Goal: Task Accomplishment & Management: Manage account settings

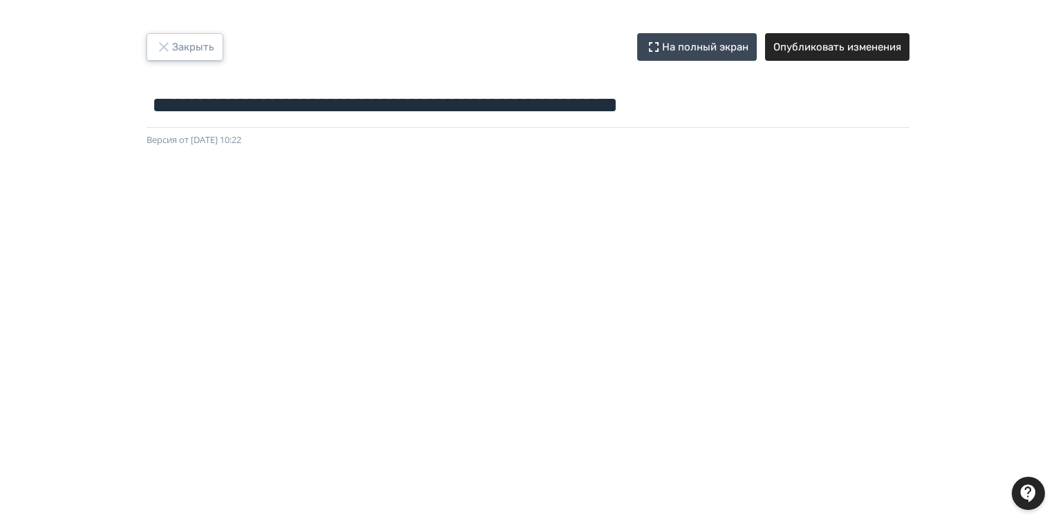
click at [169, 47] on icon "button" at bounding box center [163, 47] width 17 height 17
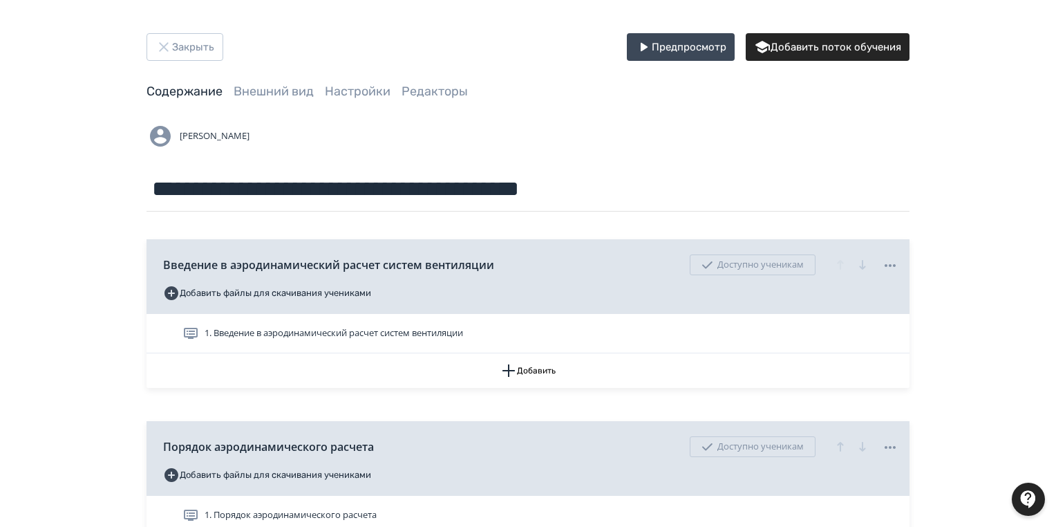
scroll to position [166, 0]
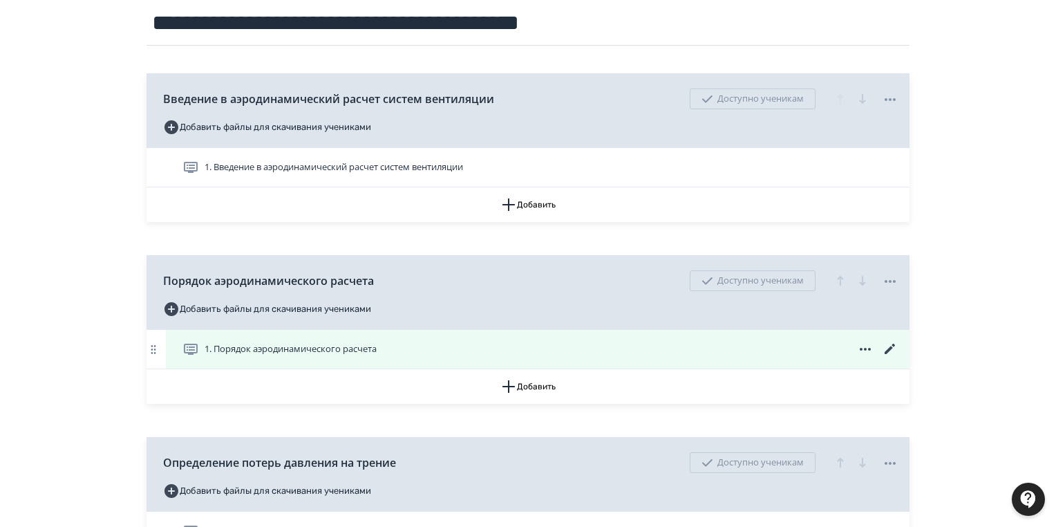
click at [895, 344] on icon at bounding box center [890, 349] width 17 height 17
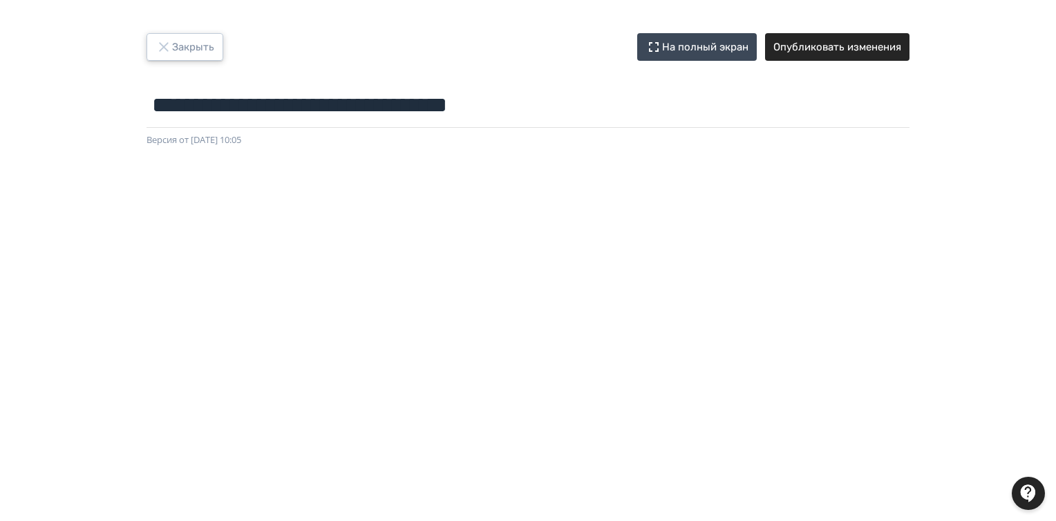
click at [178, 44] on button "Закрыть" at bounding box center [184, 47] width 77 height 28
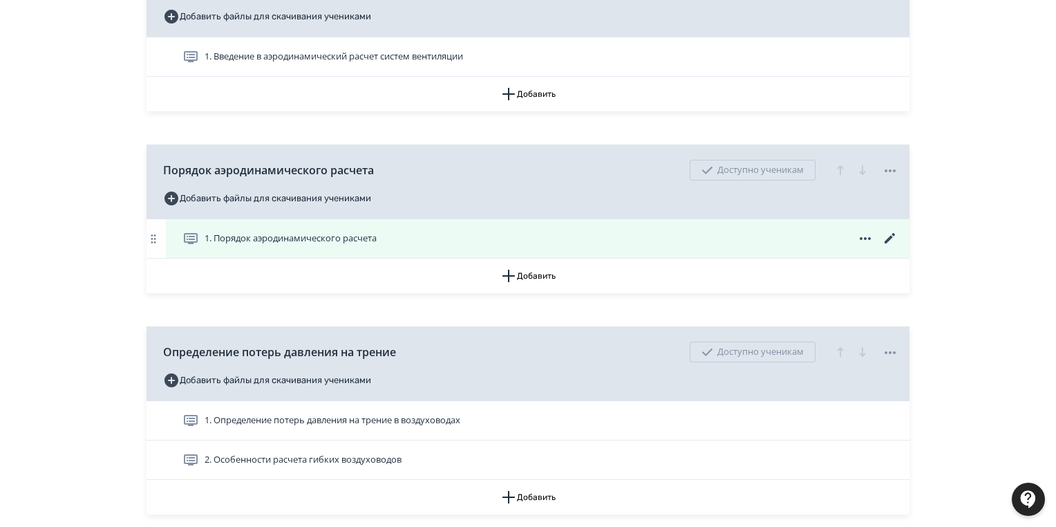
scroll to position [442, 0]
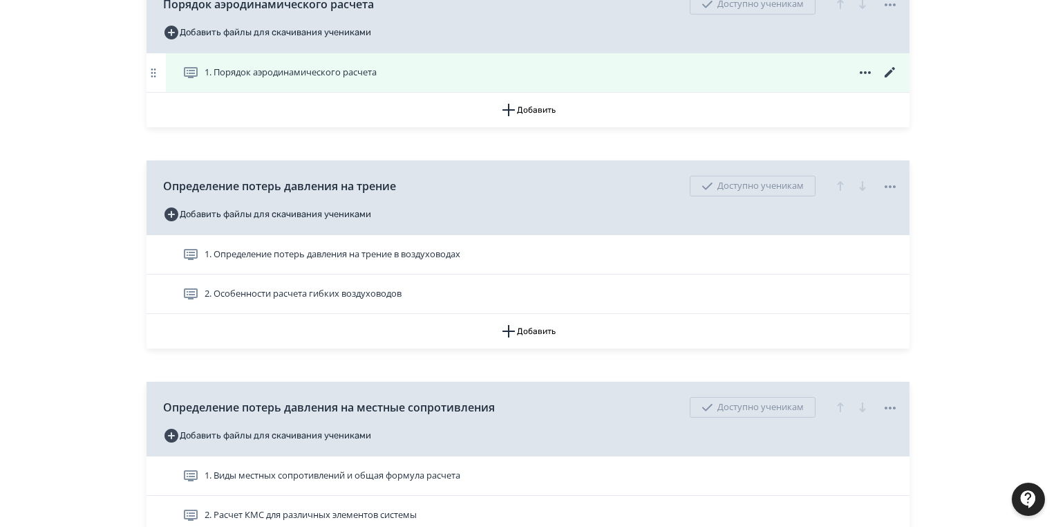
click at [888, 71] on icon at bounding box center [890, 72] width 17 height 17
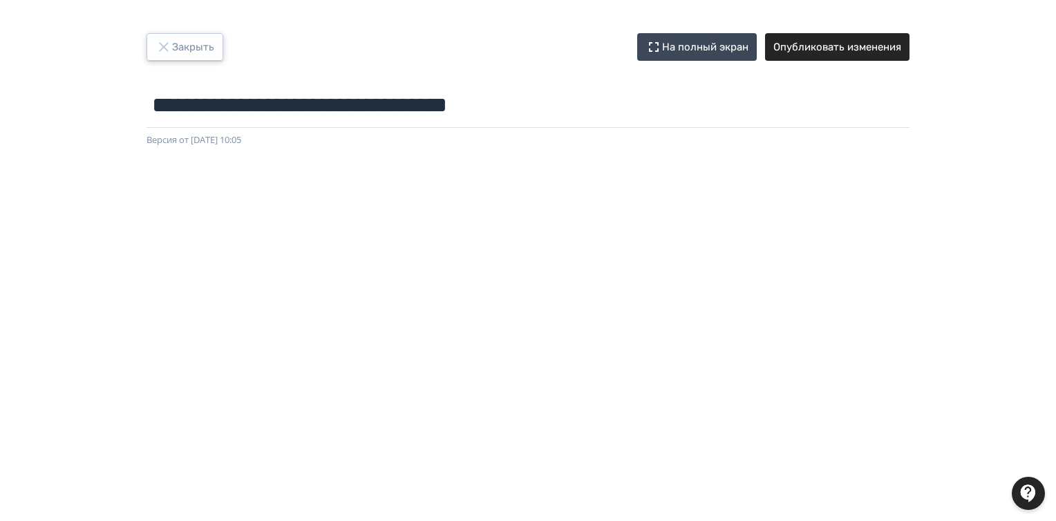
click at [169, 44] on icon "button" at bounding box center [163, 47] width 17 height 17
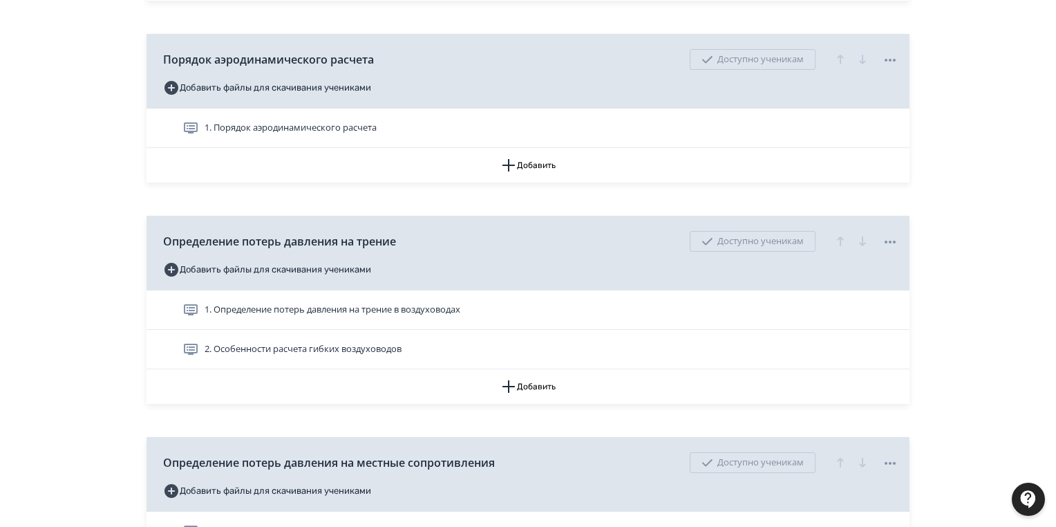
scroll to position [498, 0]
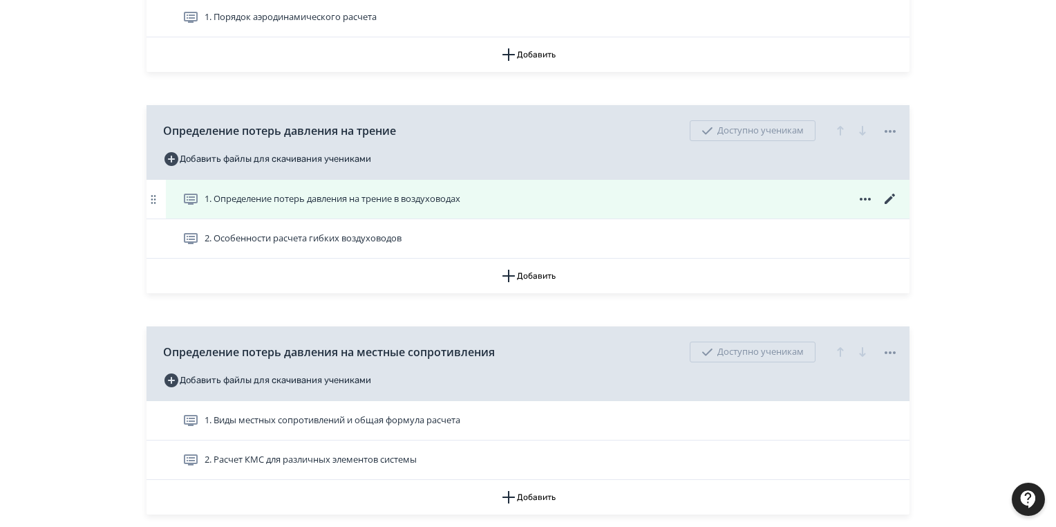
click at [887, 199] on icon at bounding box center [890, 199] width 17 height 17
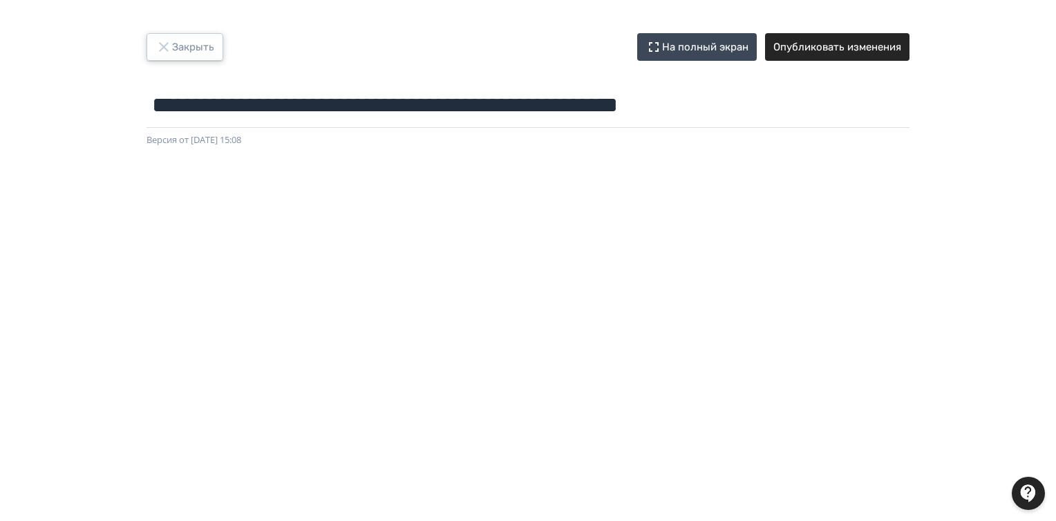
click at [189, 52] on button "Закрыть" at bounding box center [184, 47] width 77 height 28
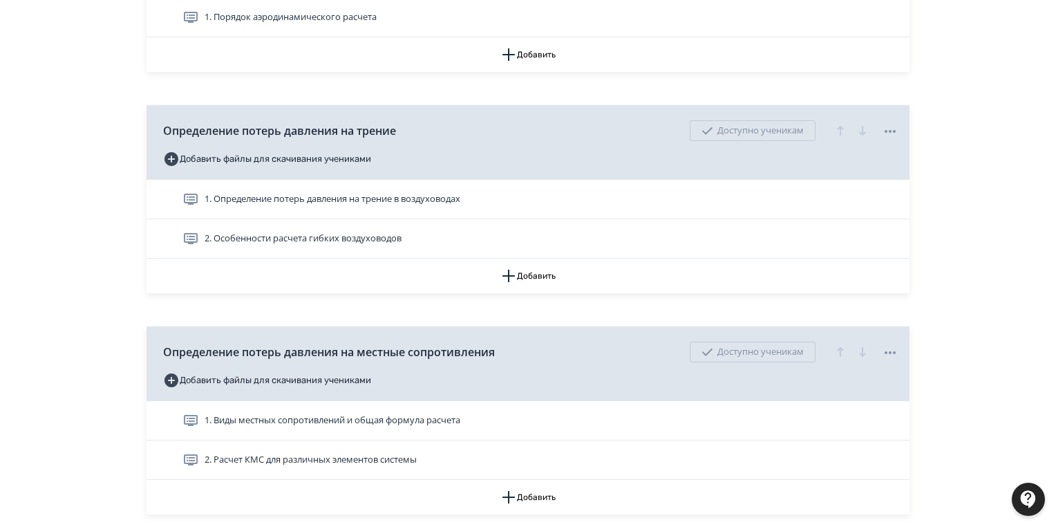
scroll to position [553, 0]
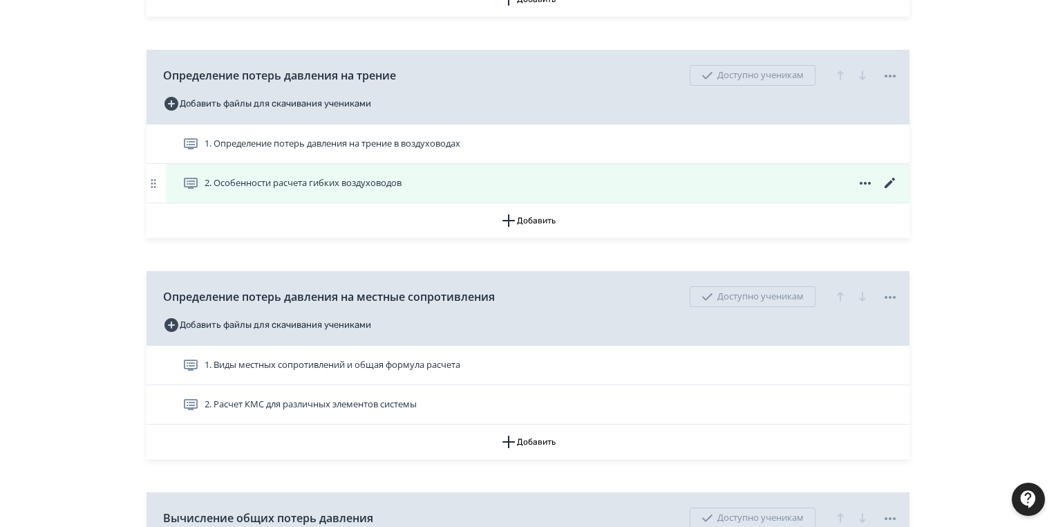
click at [888, 184] on icon at bounding box center [890, 183] width 10 height 10
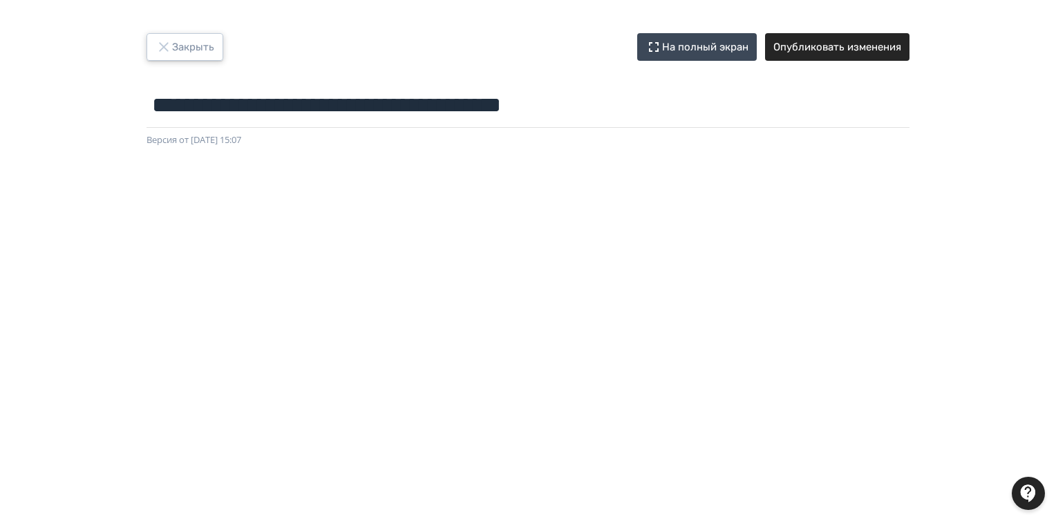
click at [210, 53] on button "Закрыть" at bounding box center [184, 47] width 77 height 28
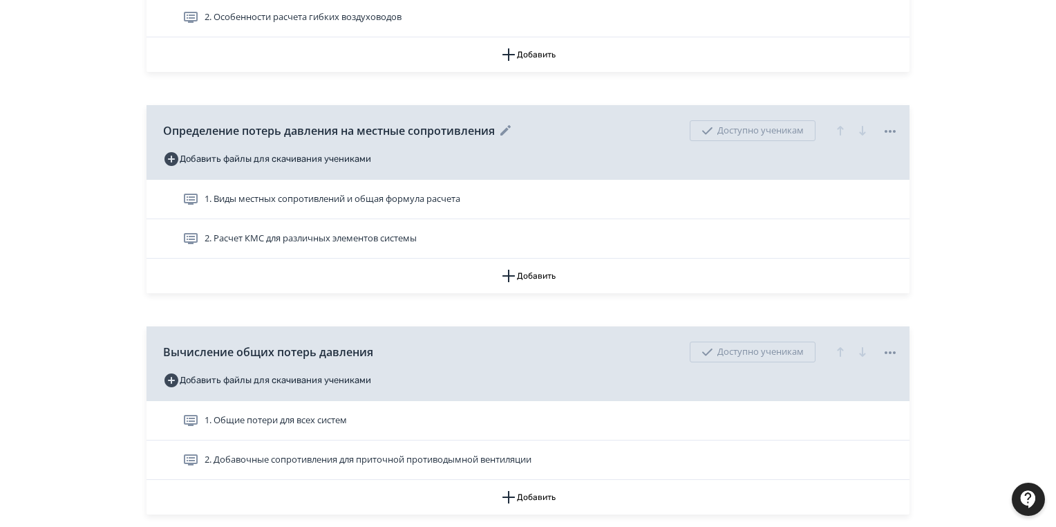
scroll to position [774, 0]
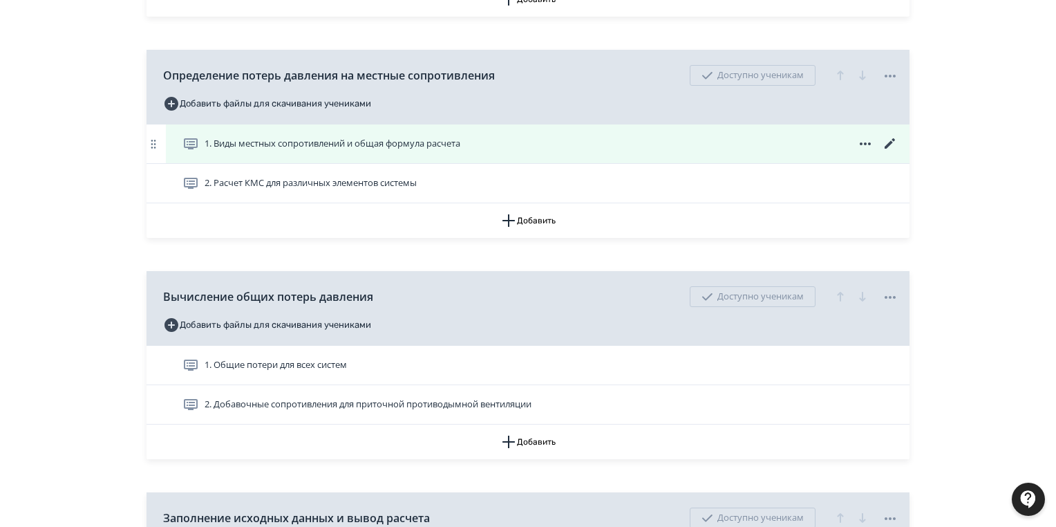
click at [885, 141] on icon at bounding box center [890, 143] width 17 height 17
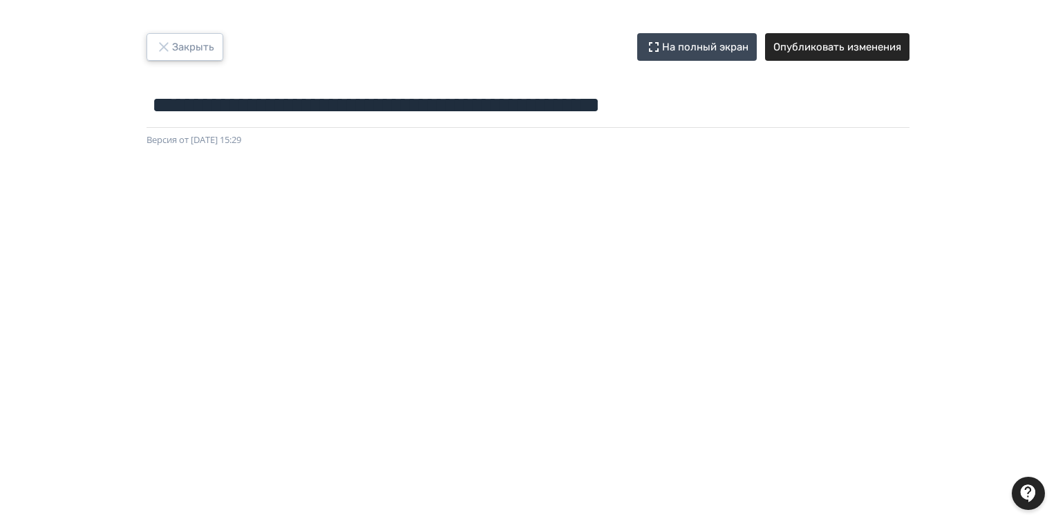
click at [192, 50] on button "Закрыть" at bounding box center [184, 47] width 77 height 28
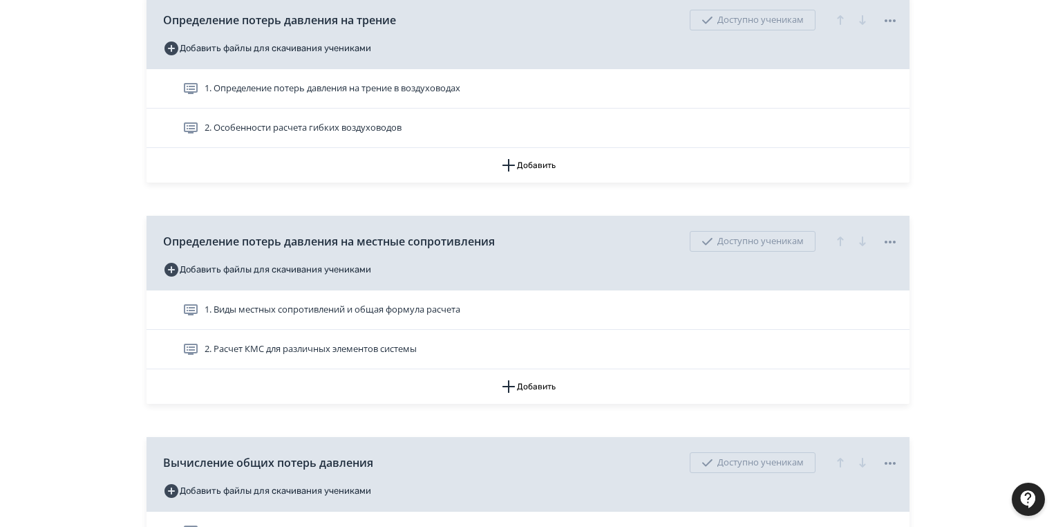
scroll to position [829, 0]
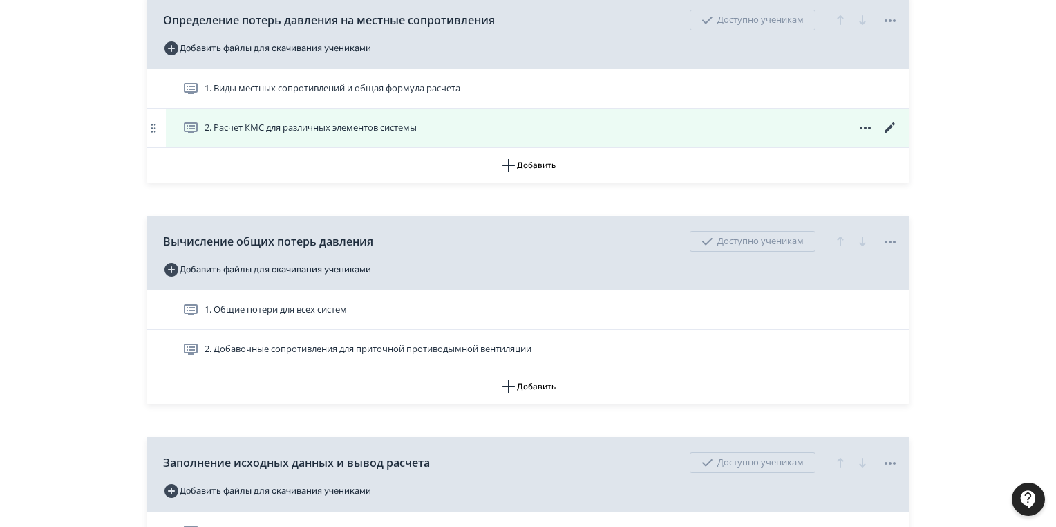
click at [891, 124] on icon at bounding box center [890, 128] width 17 height 17
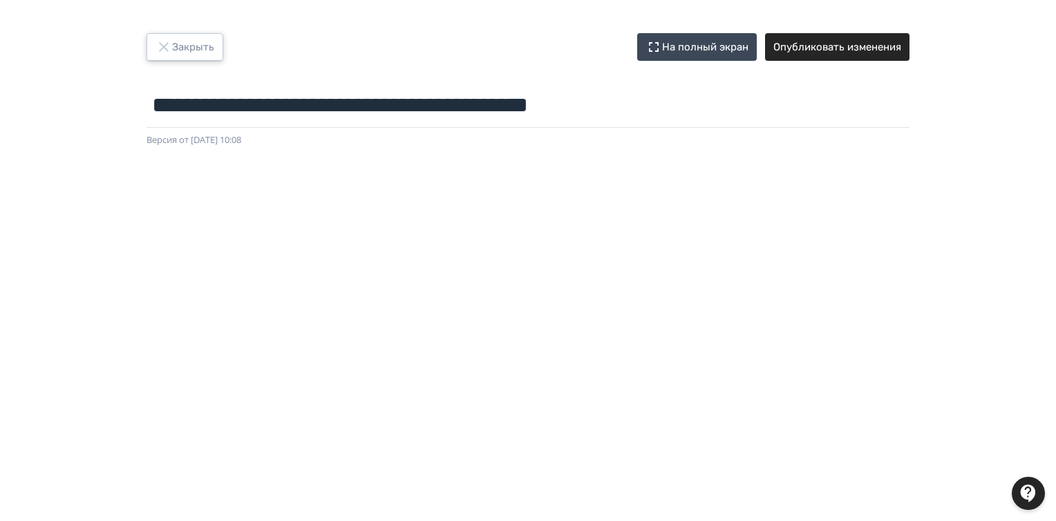
click at [196, 52] on button "Закрыть" at bounding box center [184, 47] width 77 height 28
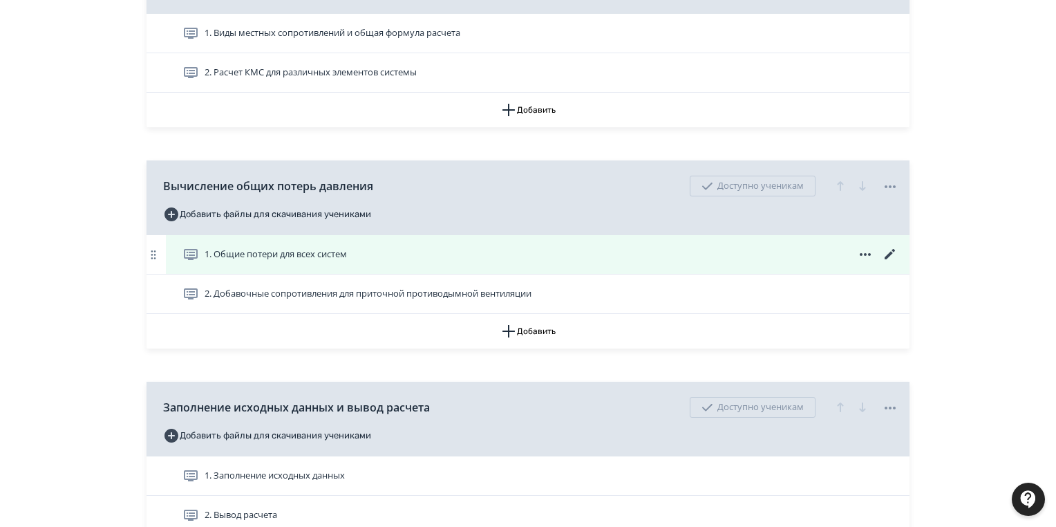
scroll to position [1050, 0]
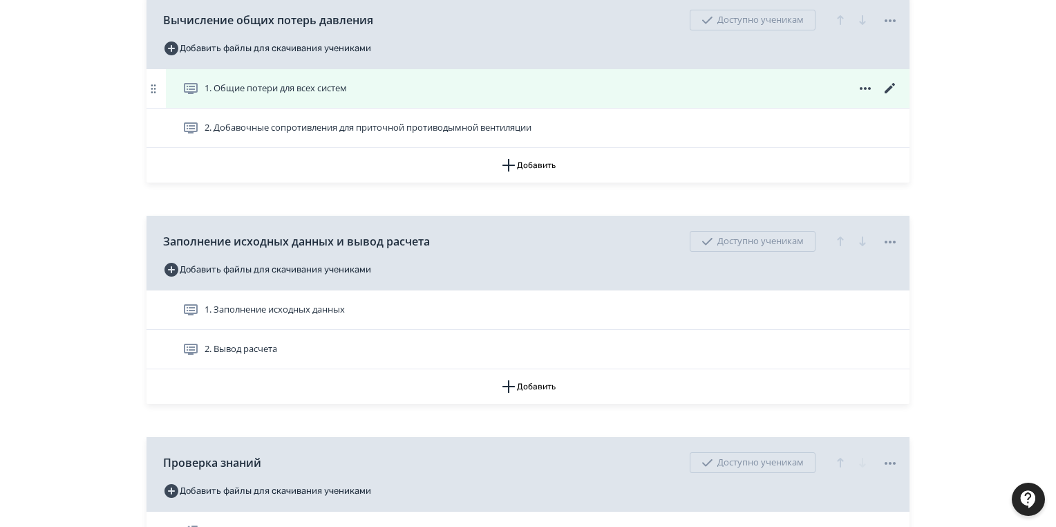
click at [890, 84] on icon at bounding box center [890, 88] width 17 height 17
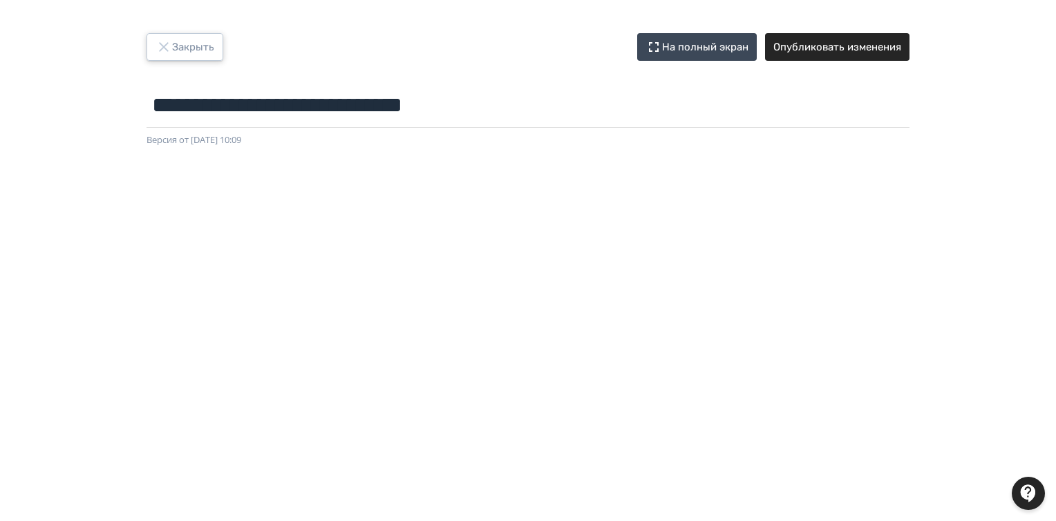
click at [180, 44] on button "Закрыть" at bounding box center [184, 47] width 77 height 28
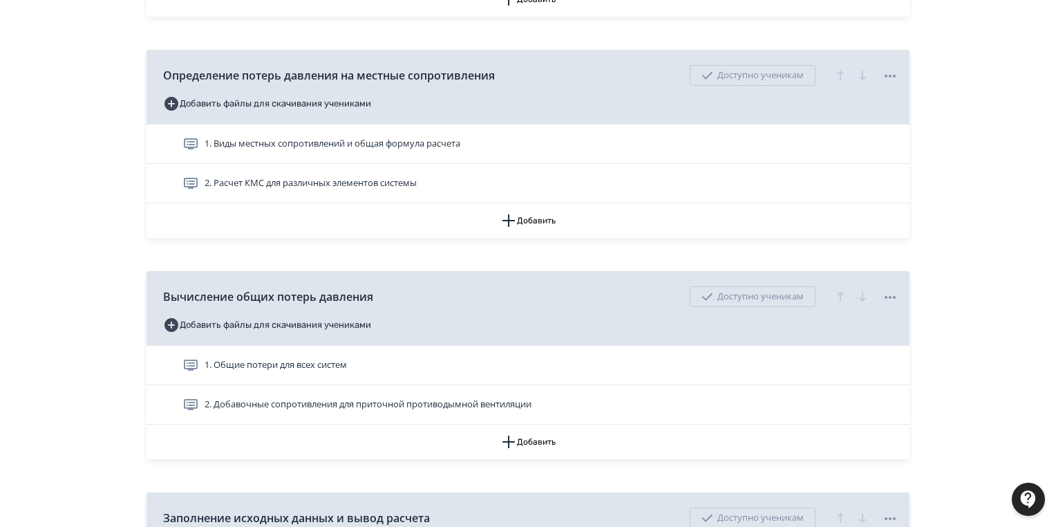
scroll to position [829, 0]
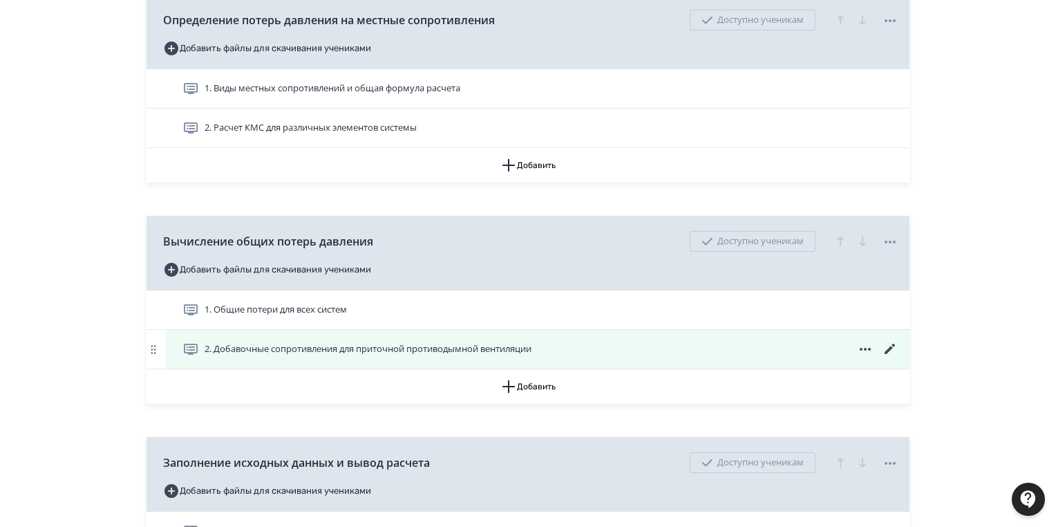
click at [887, 348] on icon at bounding box center [890, 349] width 17 height 17
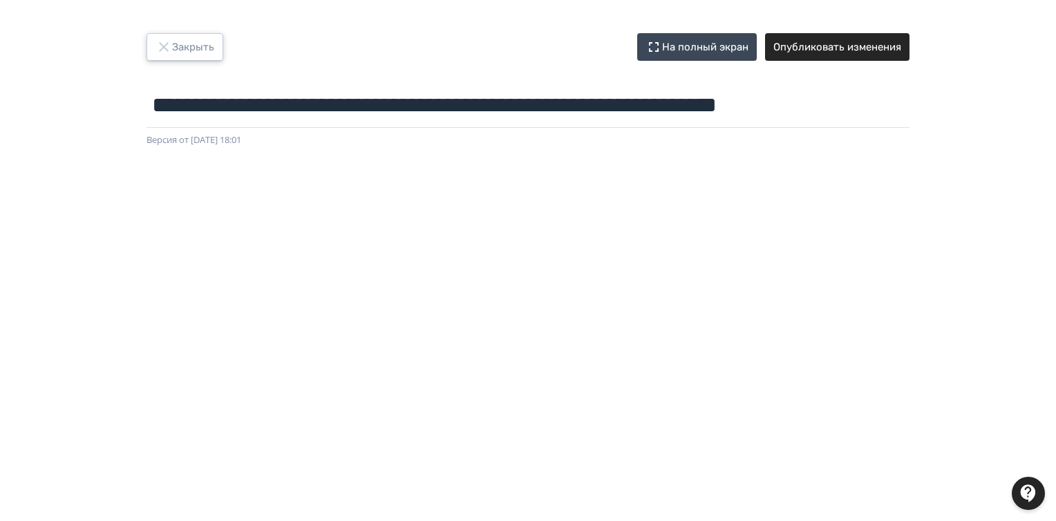
click at [177, 46] on button "Закрыть" at bounding box center [184, 47] width 77 height 28
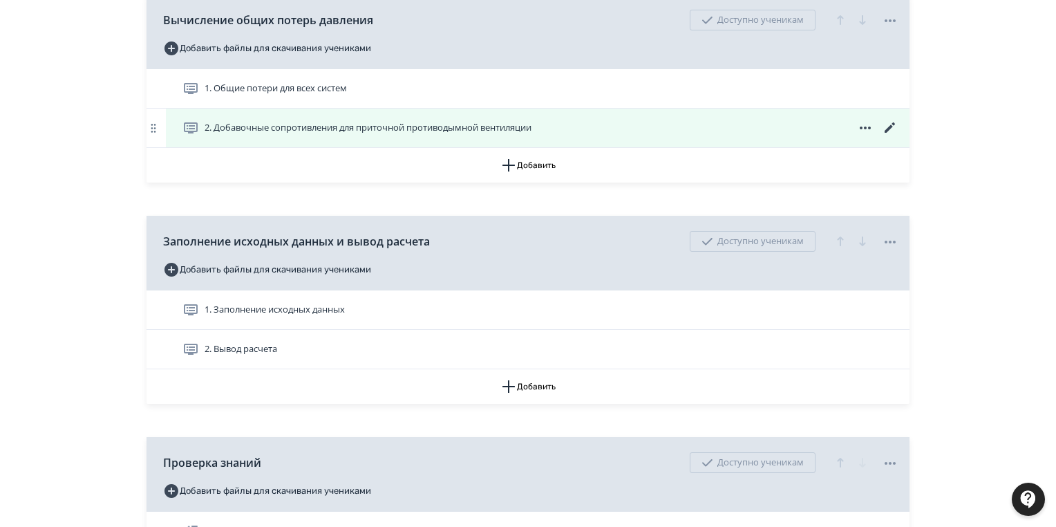
scroll to position [1216, 0]
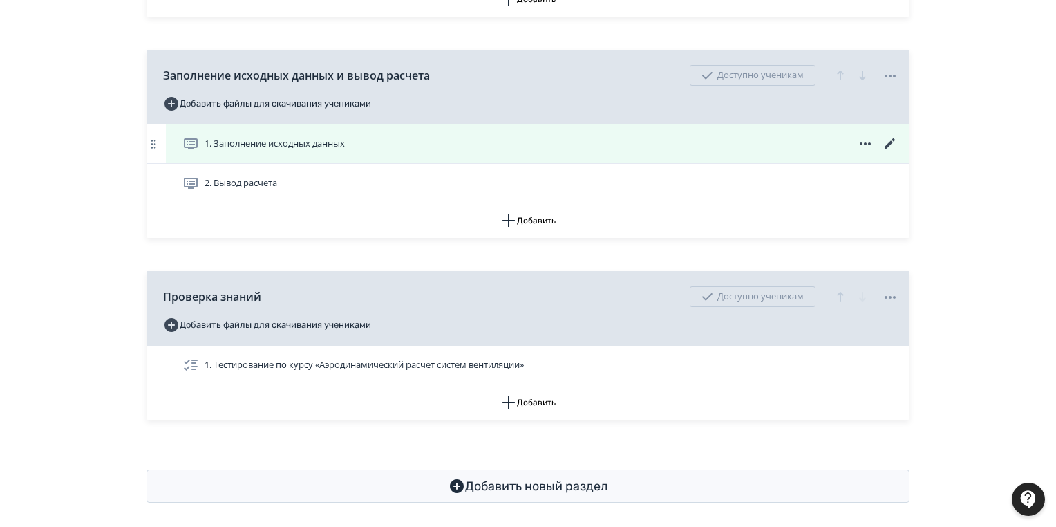
click at [889, 142] on icon at bounding box center [890, 143] width 10 height 10
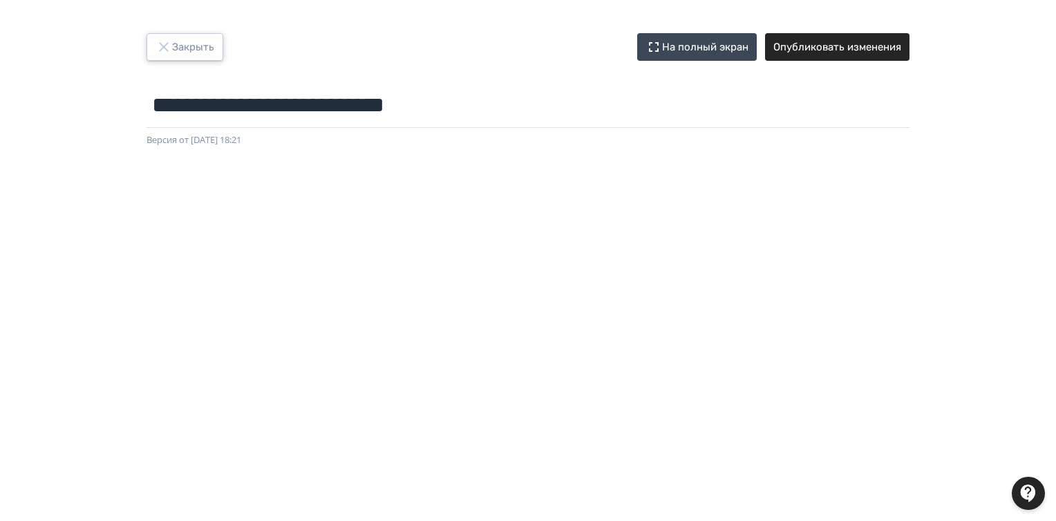
click at [174, 50] on button "Закрыть" at bounding box center [184, 47] width 77 height 28
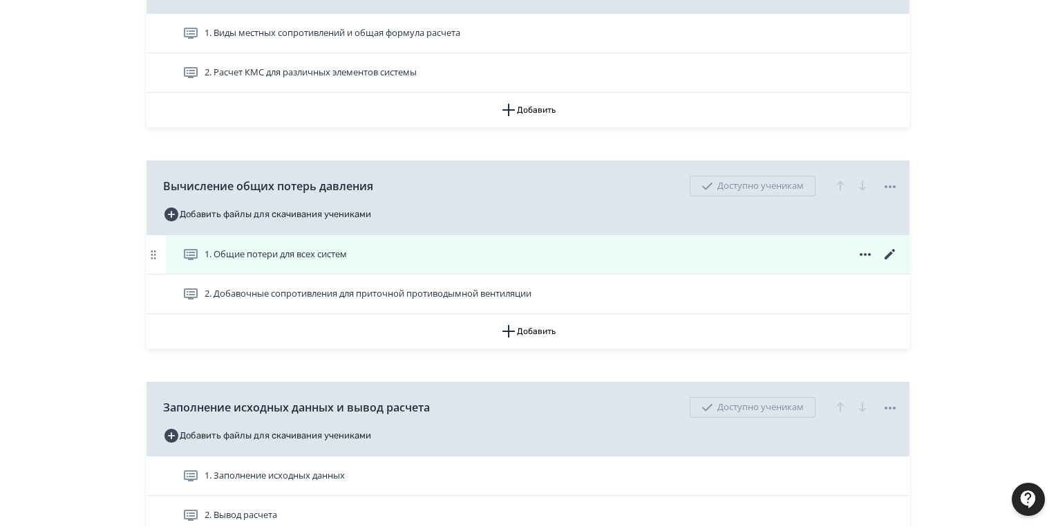
scroll to position [1161, 0]
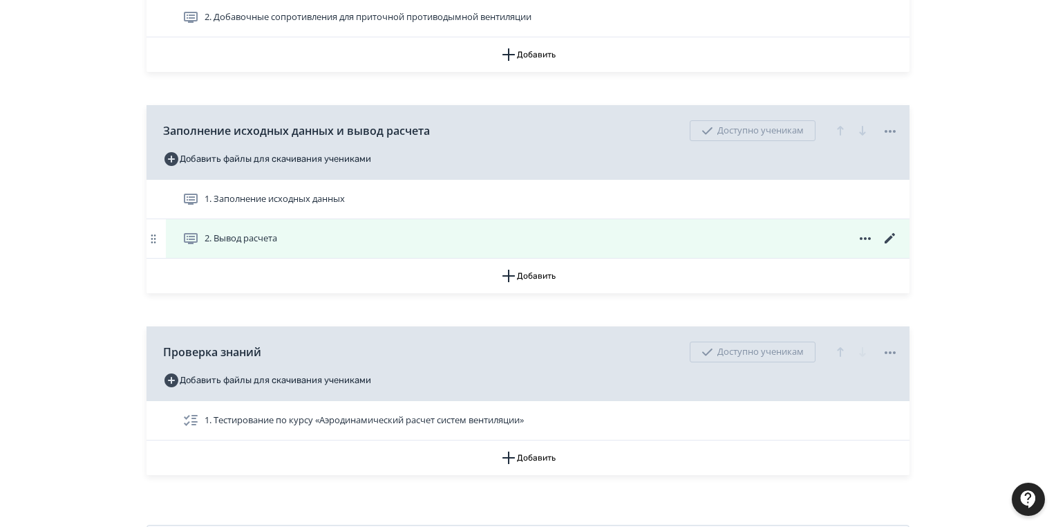
click at [887, 235] on icon at bounding box center [890, 238] width 17 height 17
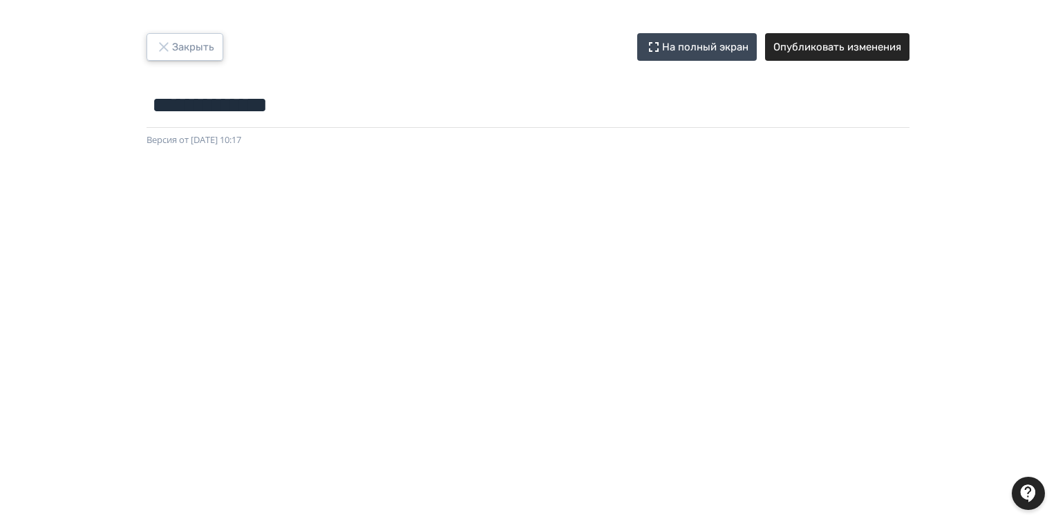
click at [206, 46] on button "Закрыть" at bounding box center [184, 47] width 77 height 28
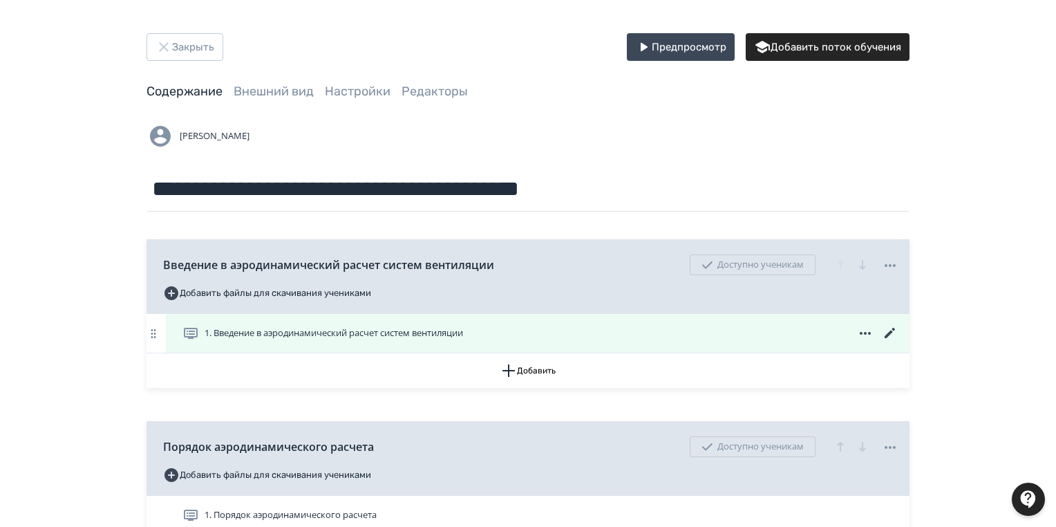
click at [892, 332] on icon at bounding box center [890, 333] width 10 height 10
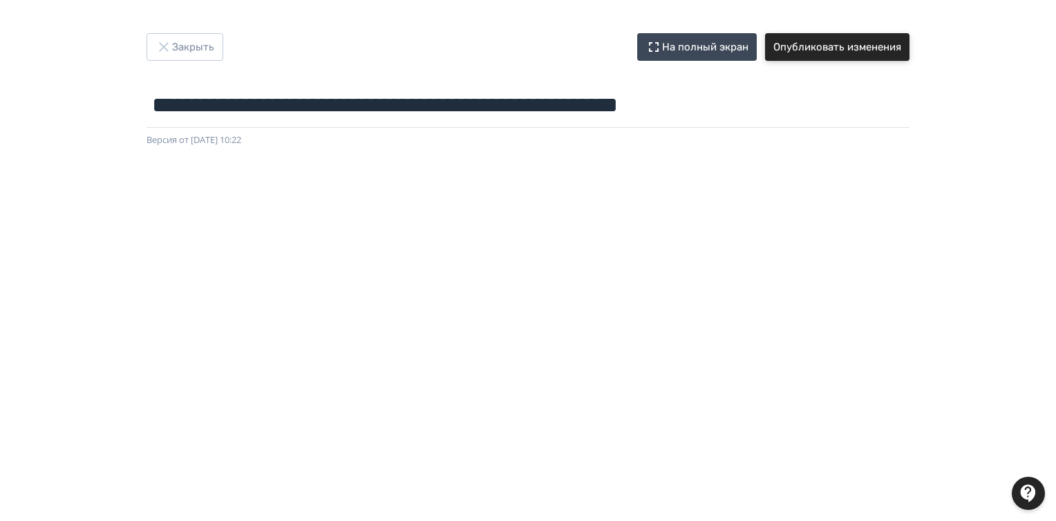
click at [846, 47] on button "Опубликовать изменения" at bounding box center [837, 47] width 144 height 28
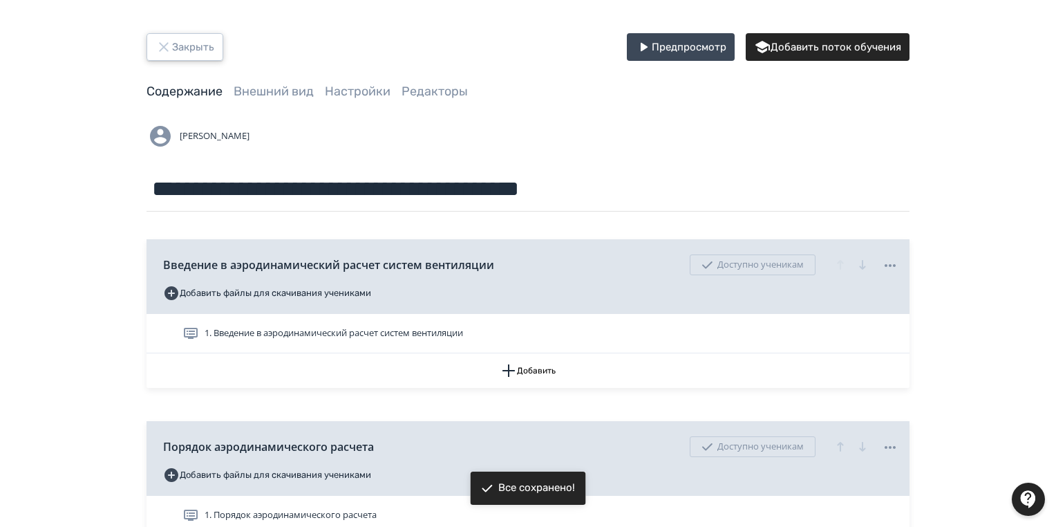
click at [200, 46] on button "Закрыть" at bounding box center [184, 47] width 77 height 28
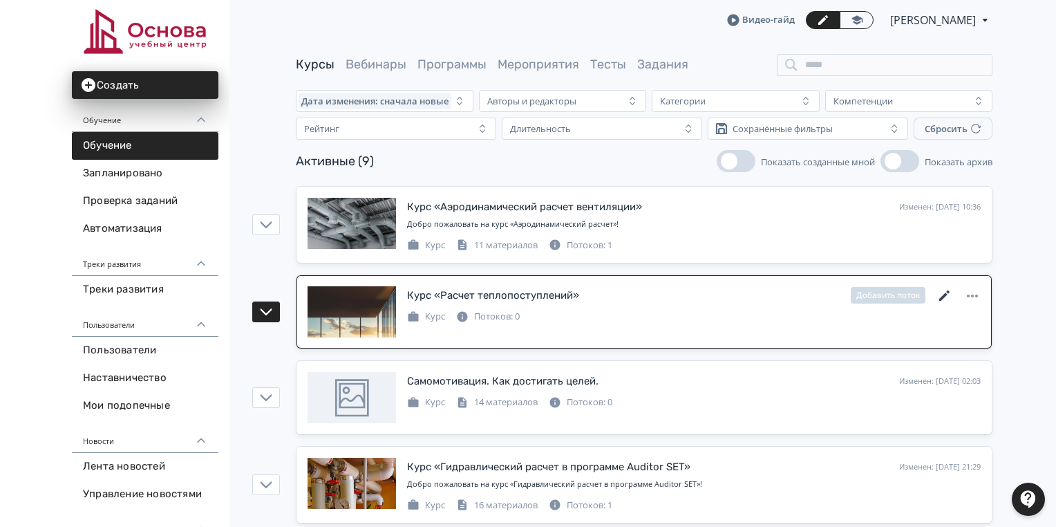
click at [940, 296] on icon at bounding box center [944, 295] width 17 height 17
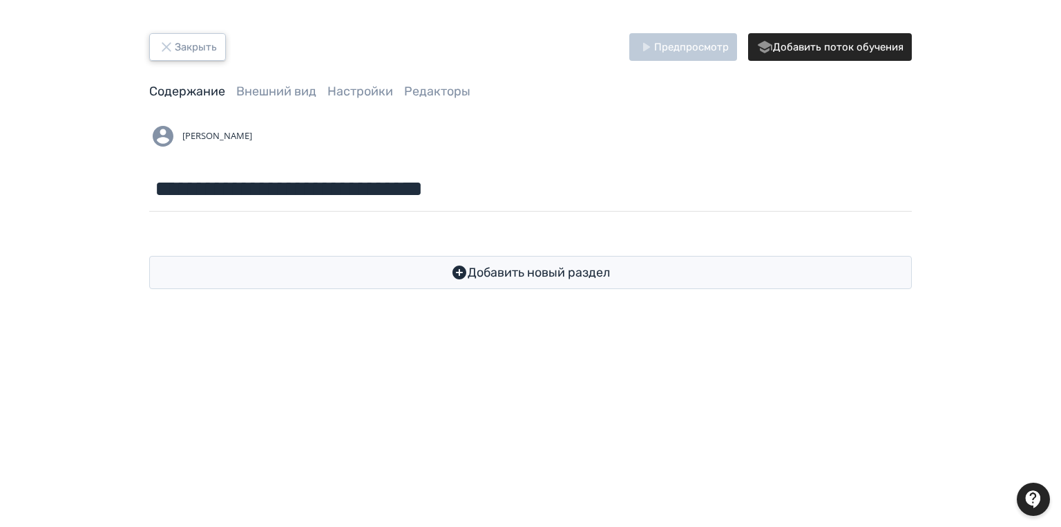
click at [184, 46] on button "Закрыть" at bounding box center [187, 47] width 77 height 28
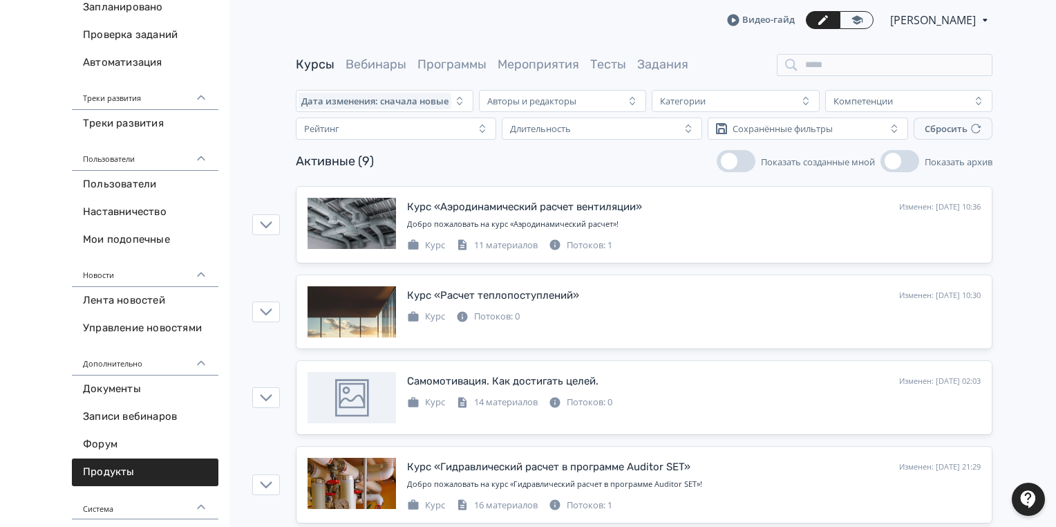
scroll to position [276, 0]
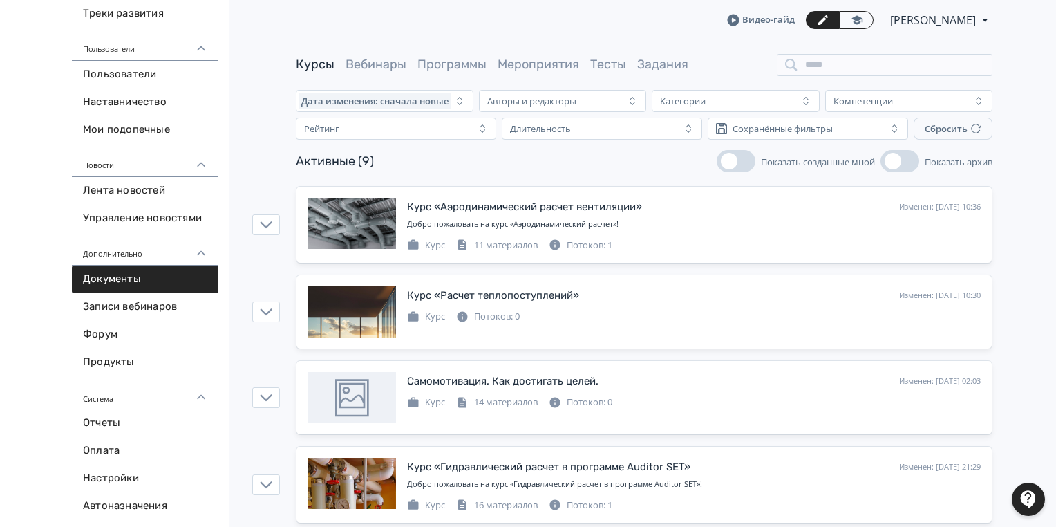
click at [120, 278] on link "Документы" at bounding box center [145, 279] width 146 height 28
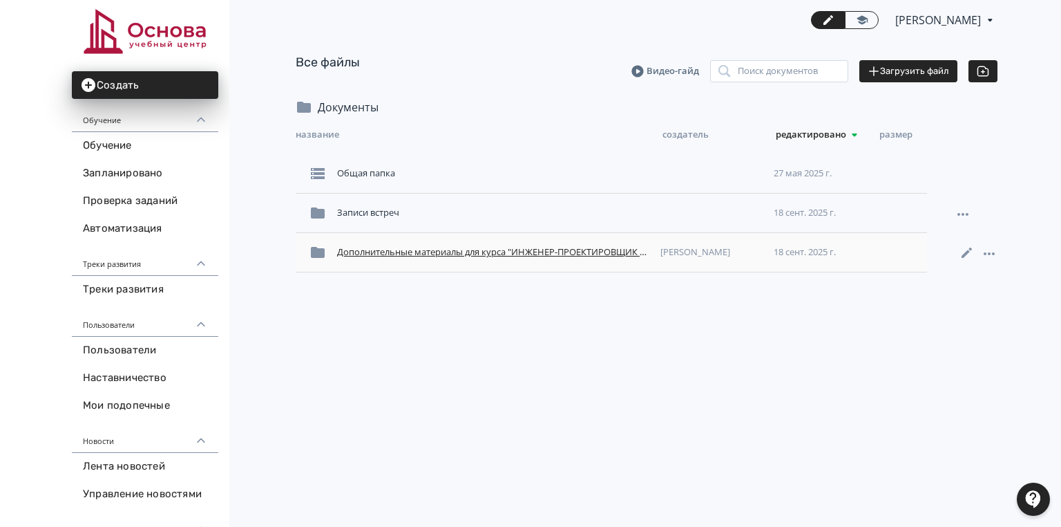
click at [347, 252] on div "Дополнительные материалы для курса "ИНЖЕНЕР-ПРОЕКТИРОВЩИК СИСТЕМ ОТОПЛЕНИЯ И ВЕ…" at bounding box center [493, 252] width 323 height 25
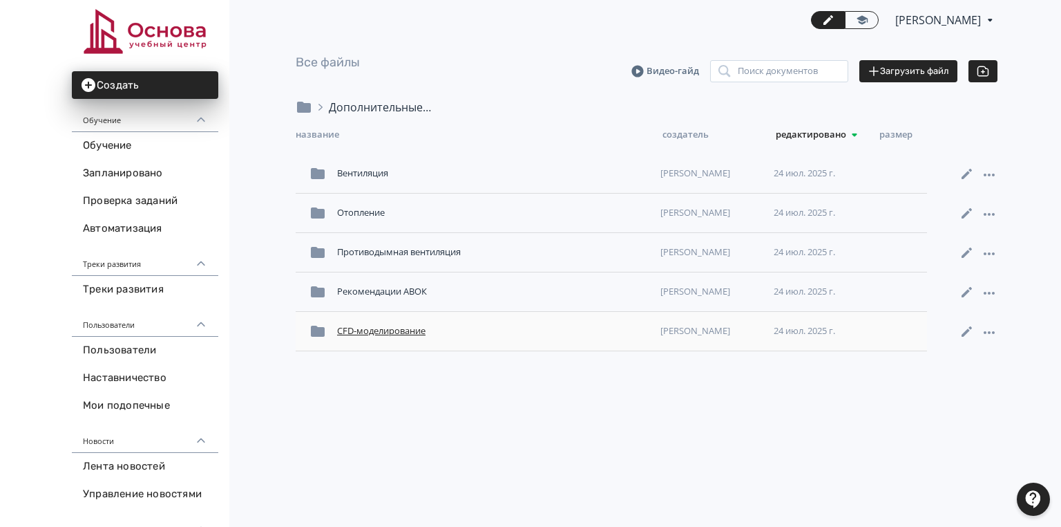
click at [375, 332] on div "CFD-моделирование" at bounding box center [493, 331] width 323 height 25
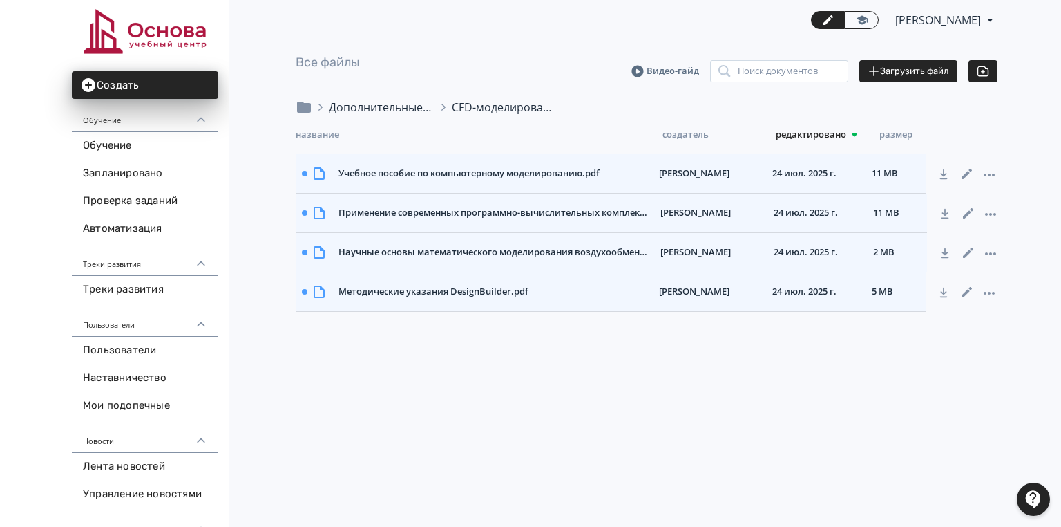
click at [354, 111] on div "Дополнительные материалы для курса "ИНЖЕНЕР-ПРОЕКТИРОВЩИК СИСТЕМ ОТОПЛЕНИЯ И ВЕ…" at bounding box center [381, 107] width 104 height 17
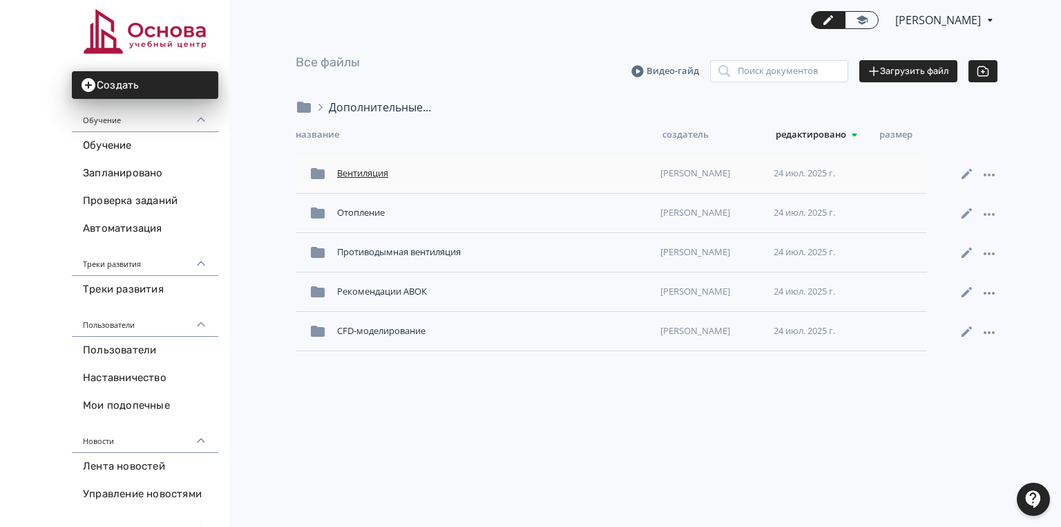
click at [372, 171] on div "Вентиляция" at bounding box center [493, 173] width 323 height 25
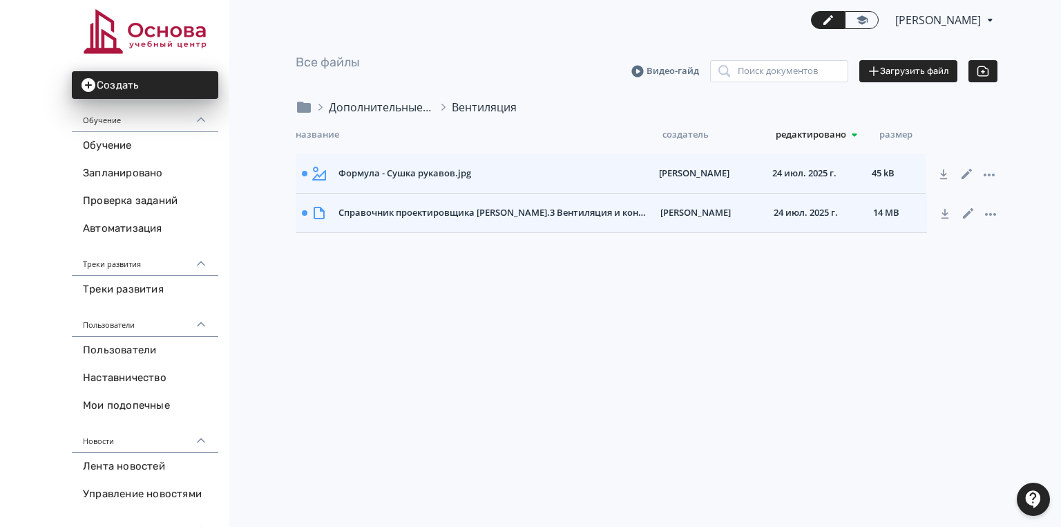
click at [346, 106] on div "Дополнительные материалы для курса "ИНЖЕНЕР-ПРОЕКТИРОВЩИК СИСТЕМ ОТОПЛЕНИЯ И ВЕ…" at bounding box center [381, 107] width 104 height 17
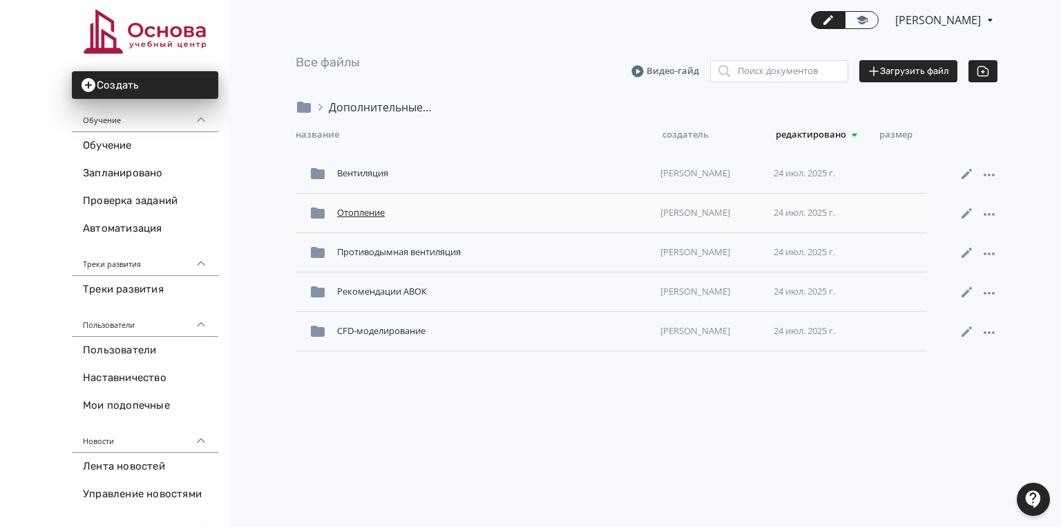
click at [378, 209] on div "Отопление" at bounding box center [493, 212] width 323 height 25
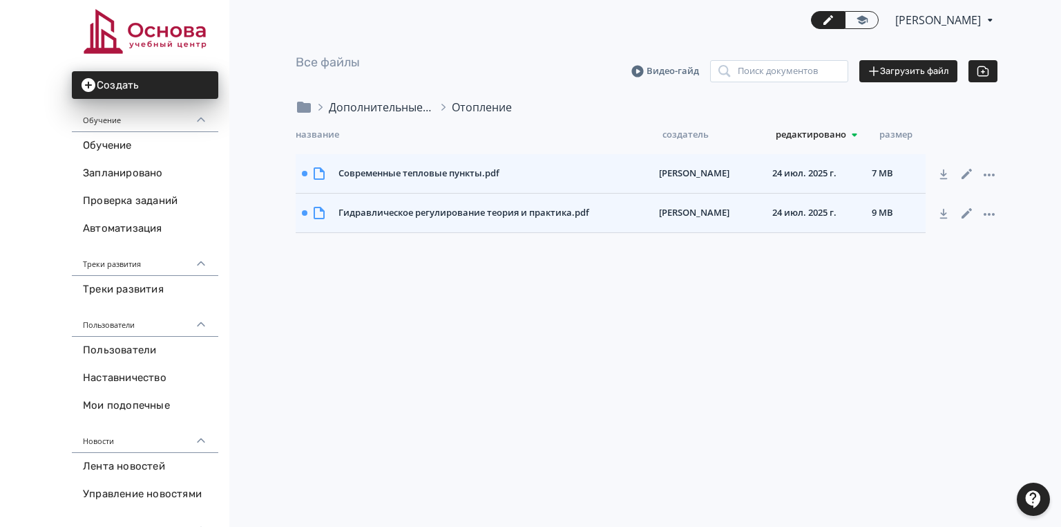
click at [341, 101] on div "Дополнительные материалы для курса "ИНЖЕНЕР-ПРОЕКТИРОВЩИК СИСТЕМ ОТОПЛЕНИЯ И ВЕ…" at bounding box center [381, 107] width 104 height 17
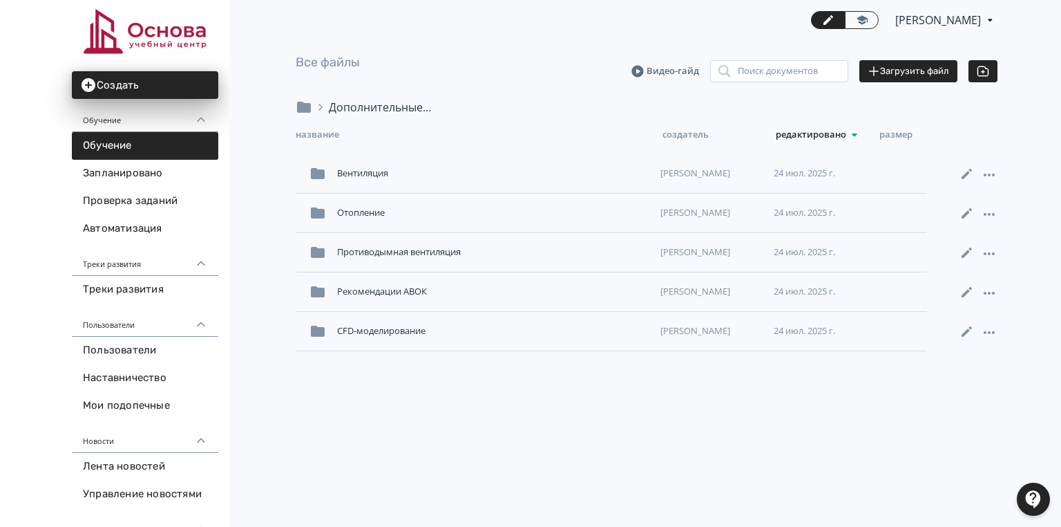
click at [137, 149] on link "Обучение" at bounding box center [145, 146] width 146 height 28
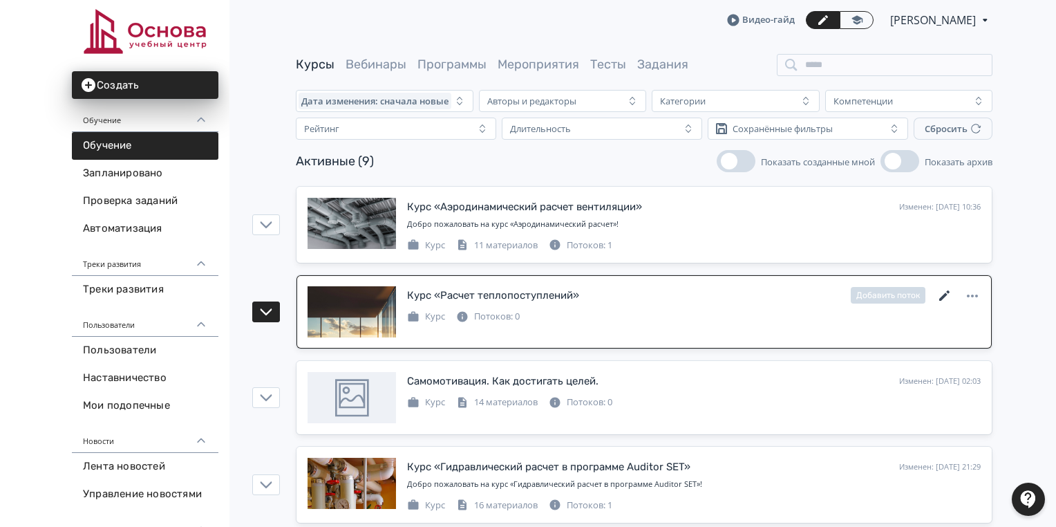
click at [943, 295] on icon at bounding box center [944, 295] width 10 height 10
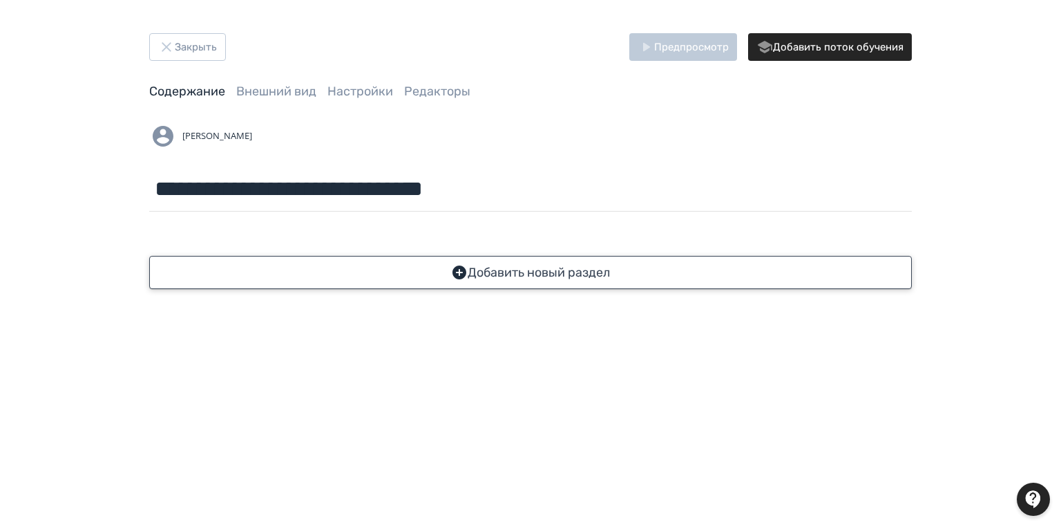
click at [553, 278] on button "Добавить новый раздел" at bounding box center [530, 272] width 763 height 33
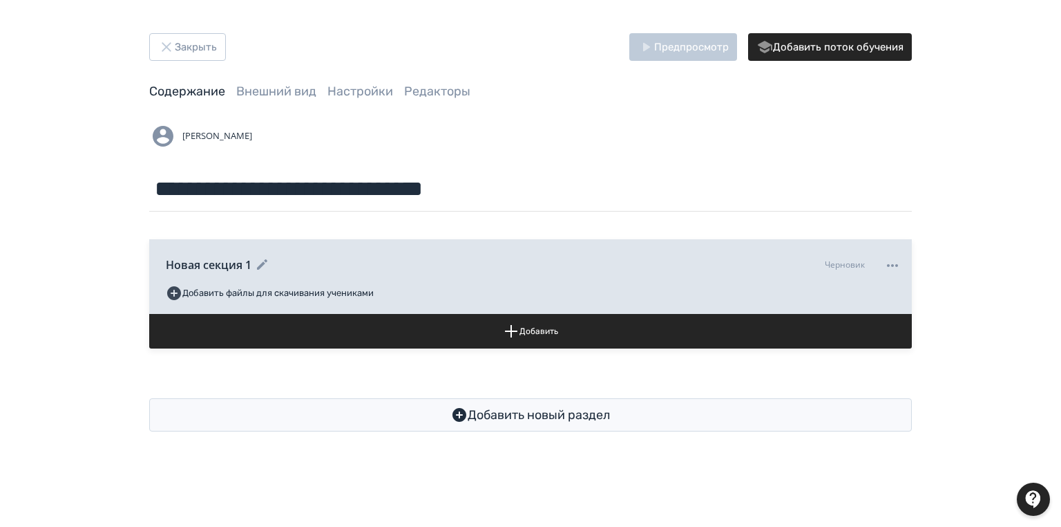
click at [261, 260] on icon at bounding box center [262, 264] width 17 height 17
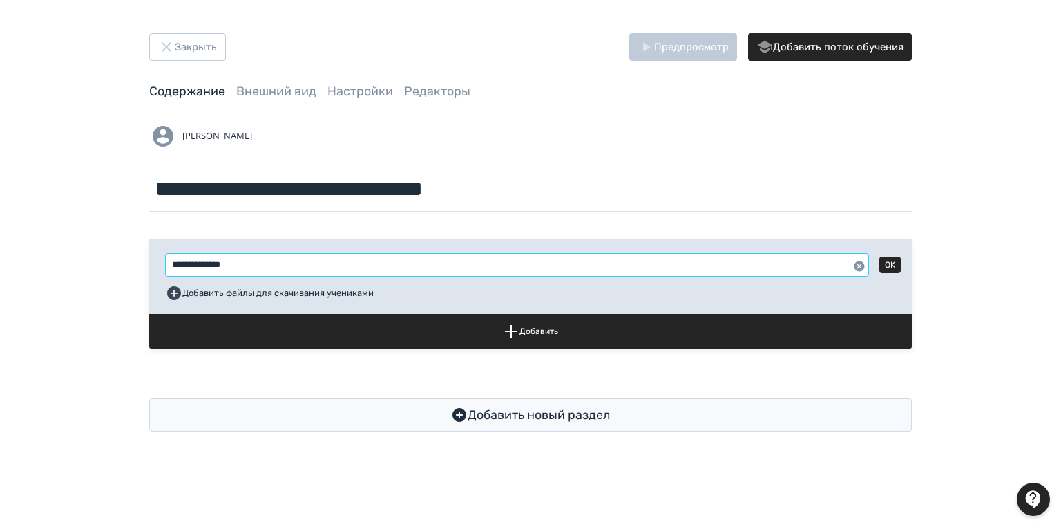
drag, startPoint x: 247, startPoint y: 263, endPoint x: 153, endPoint y: 262, distance: 93.3
click at [153, 262] on div "**********" at bounding box center [530, 276] width 763 height 75
paste input "**********"
type input "**********"
click at [895, 260] on button "OK" at bounding box center [890, 264] width 21 height 17
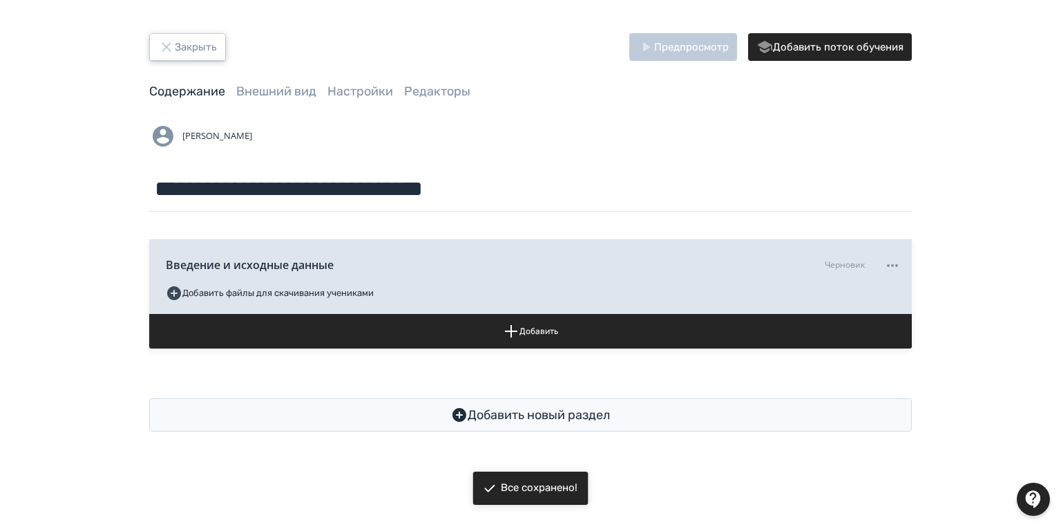
click at [180, 35] on button "Закрыть" at bounding box center [187, 47] width 77 height 28
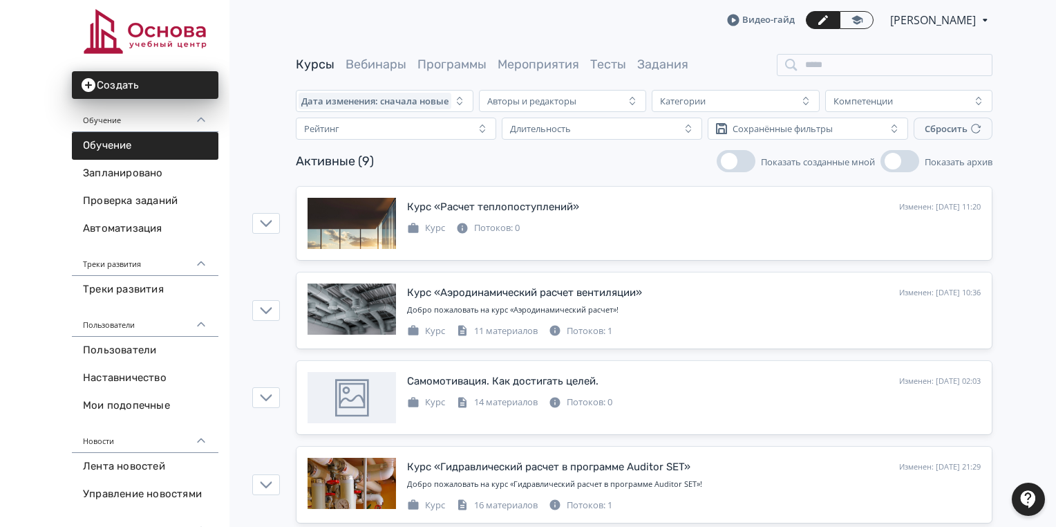
click at [135, 147] on link "Обучение" at bounding box center [145, 146] width 146 height 28
click at [156, 82] on button "Создать" at bounding box center [145, 85] width 146 height 28
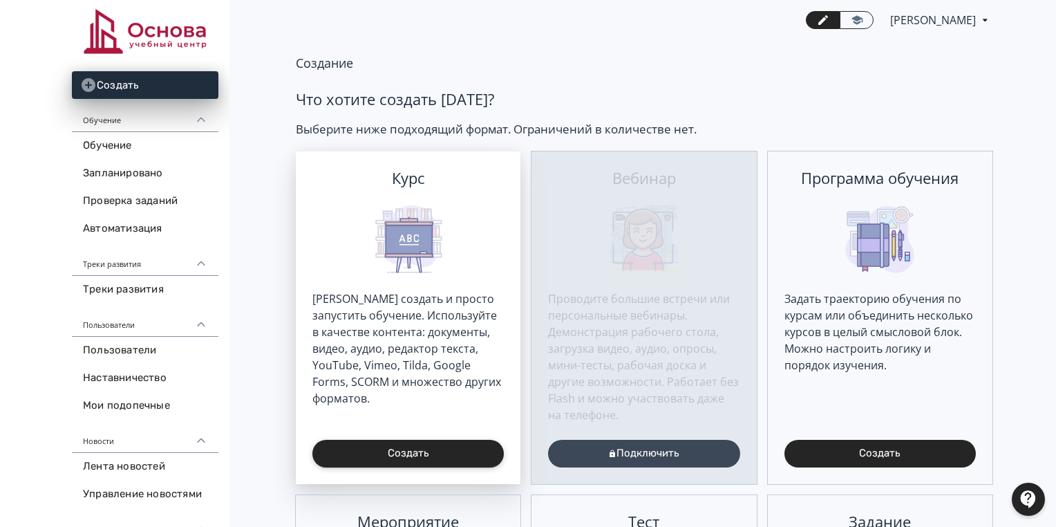
click at [406, 451] on button "Создать" at bounding box center [407, 453] width 191 height 28
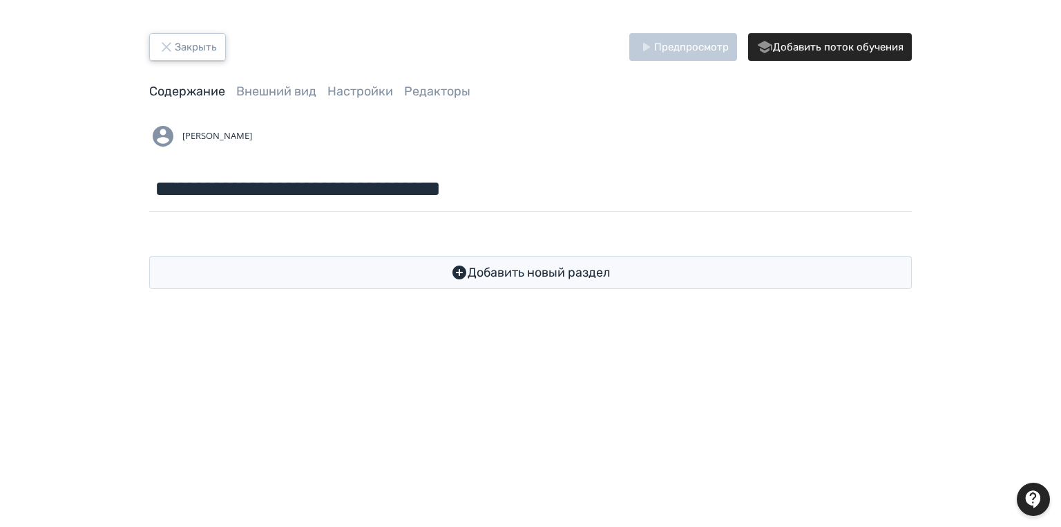
click at [194, 51] on button "Закрыть" at bounding box center [187, 47] width 77 height 28
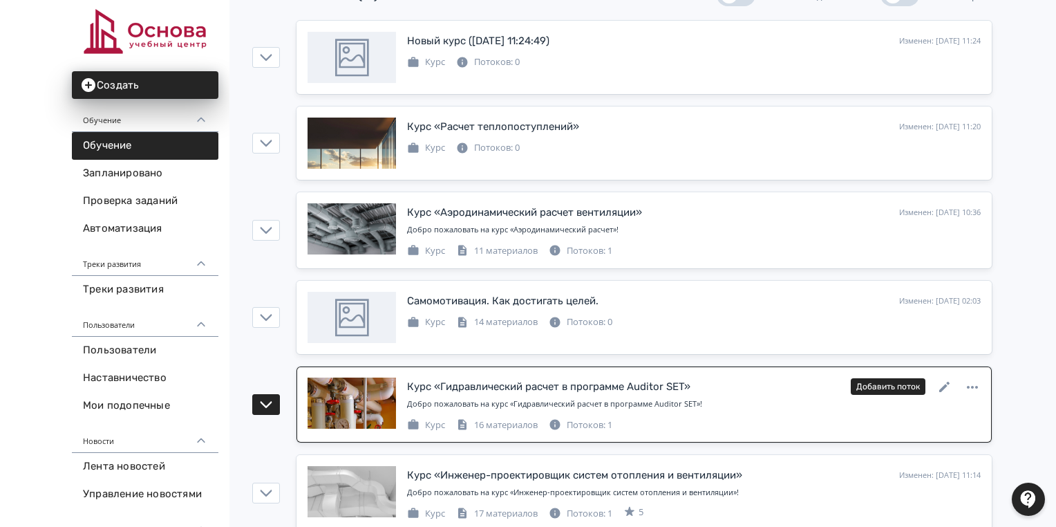
scroll to position [276, 0]
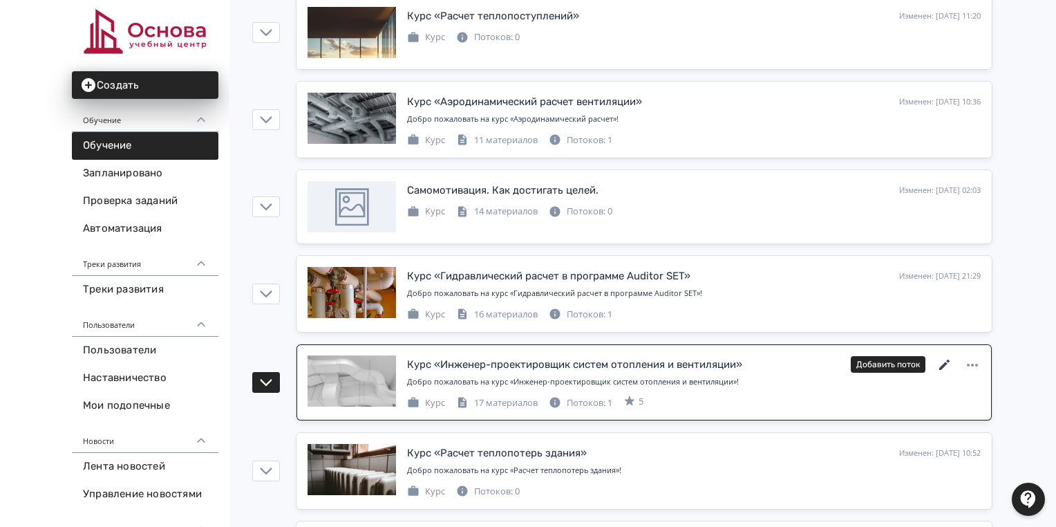
click at [943, 359] on icon at bounding box center [944, 365] width 17 height 17
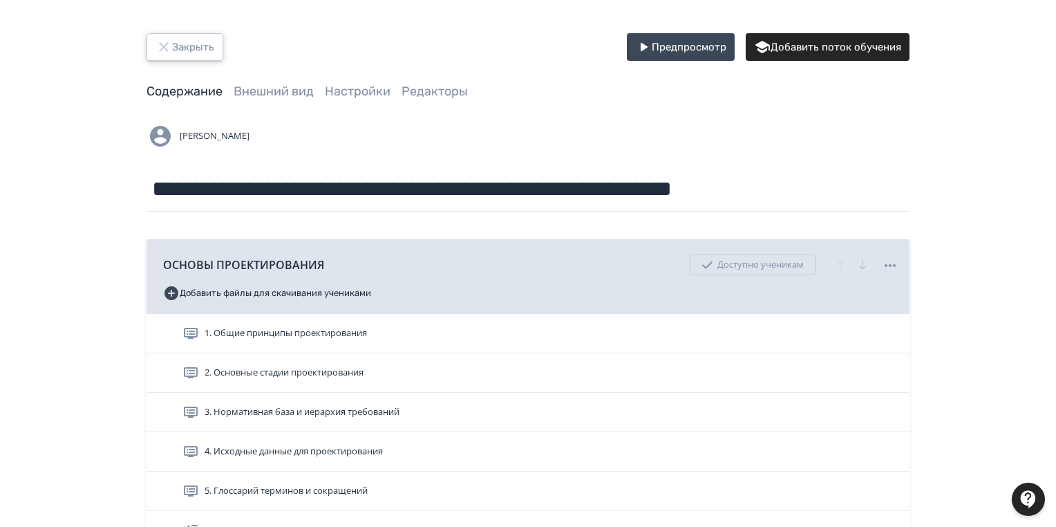
click at [193, 39] on button "Закрыть" at bounding box center [184, 47] width 77 height 28
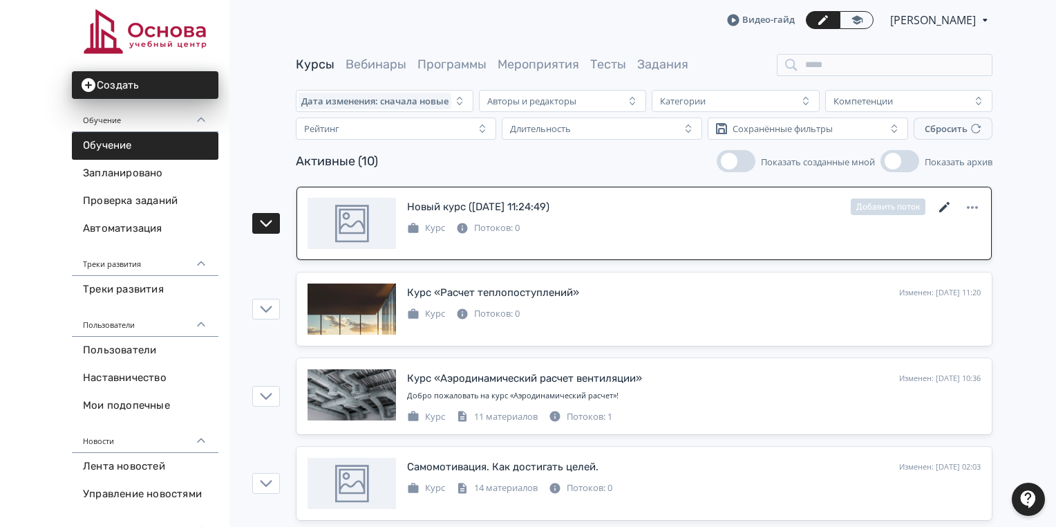
click at [940, 205] on icon at bounding box center [944, 207] width 17 height 17
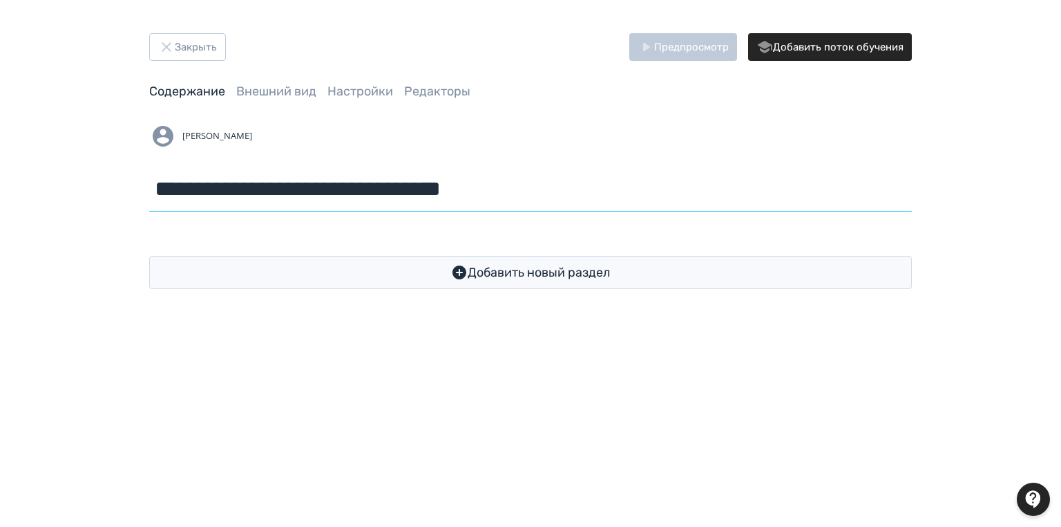
drag, startPoint x: 545, startPoint y: 188, endPoint x: 124, endPoint y: 187, distance: 421.5
click at [124, 187] on div "**********" at bounding box center [530, 161] width 829 height 256
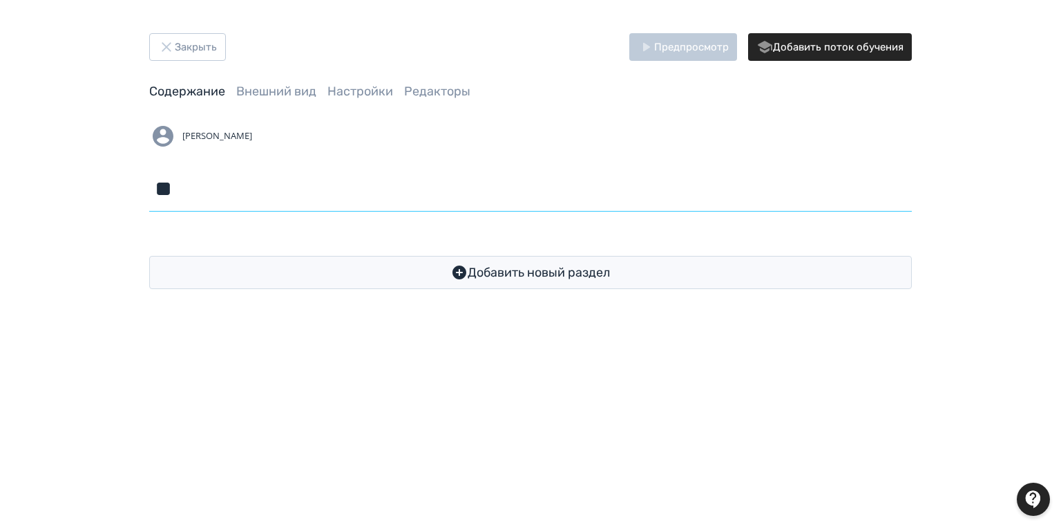
type input "*"
drag, startPoint x: 221, startPoint y: 191, endPoint x: 315, endPoint y: 196, distance: 94.1
click at [315, 196] on input "**********" at bounding box center [530, 189] width 763 height 45
drag, startPoint x: 193, startPoint y: 191, endPoint x: 254, endPoint y: 185, distance: 61.7
click at [198, 189] on input "**********" at bounding box center [530, 189] width 763 height 45
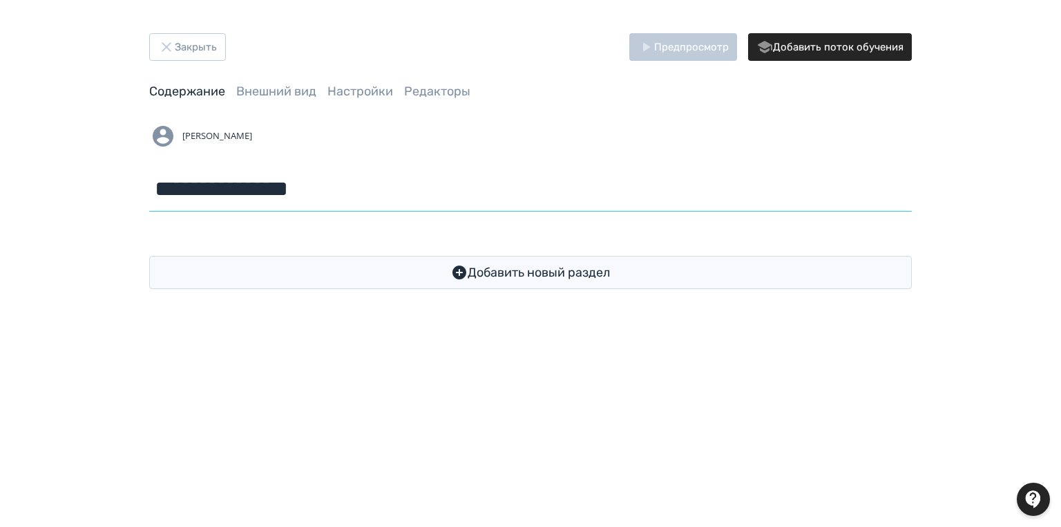
click at [357, 187] on input "**********" at bounding box center [530, 189] width 763 height 45
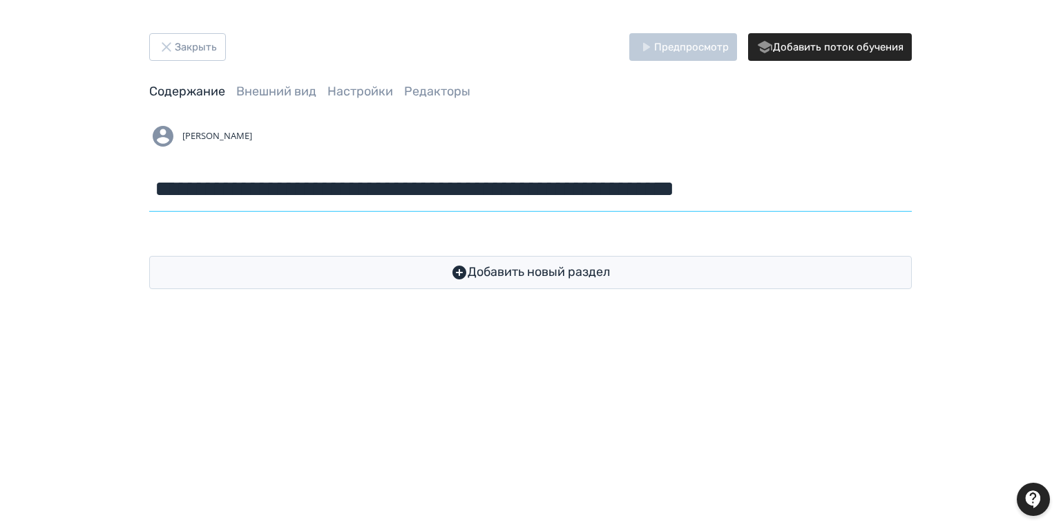
scroll to position [0, 55]
drag, startPoint x: 221, startPoint y: 185, endPoint x: 899, endPoint y: 189, distance: 677.9
click at [899, 189] on input "**********" at bounding box center [530, 189] width 763 height 45
click at [596, 191] on input "**********" at bounding box center [530, 189] width 763 height 45
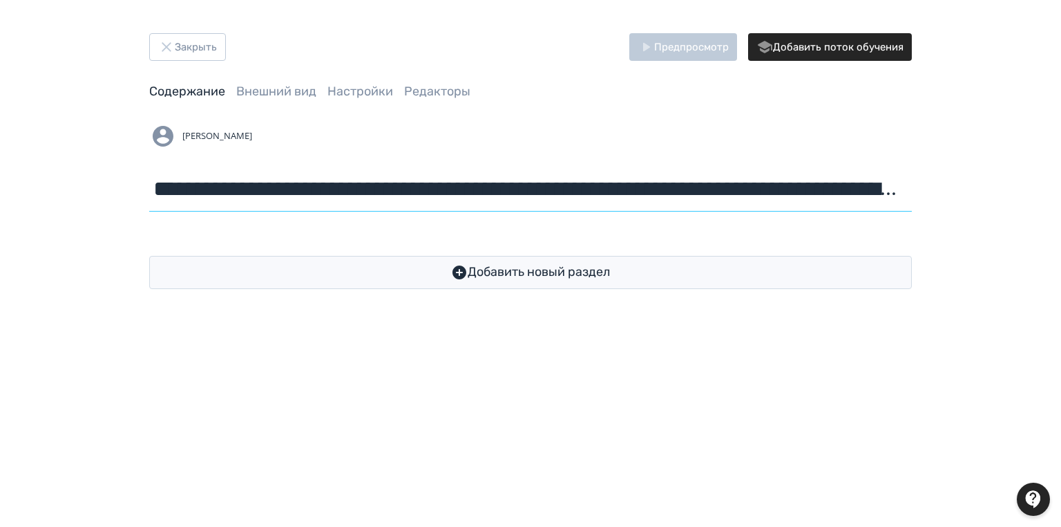
click at [447, 192] on input "**********" at bounding box center [530, 189] width 763 height 45
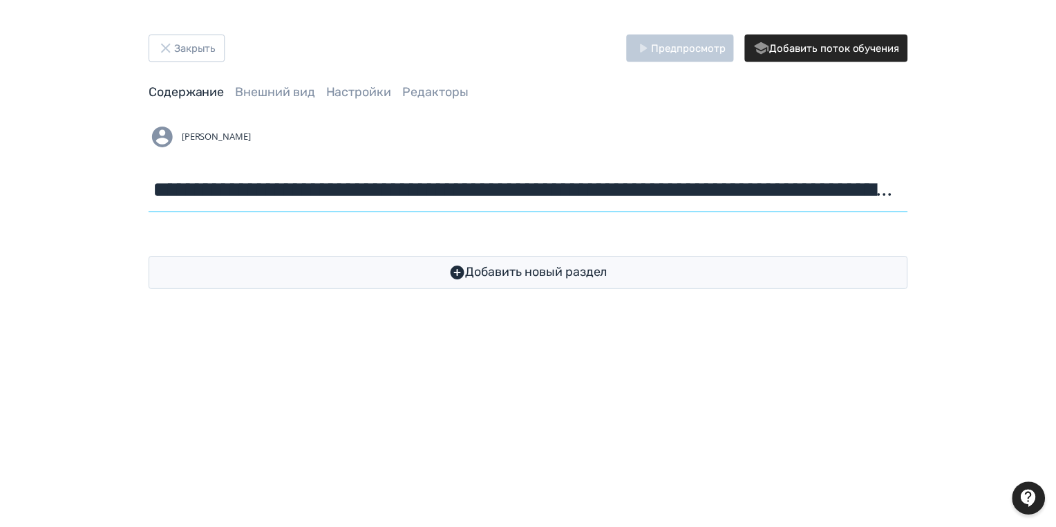
scroll to position [0, 0]
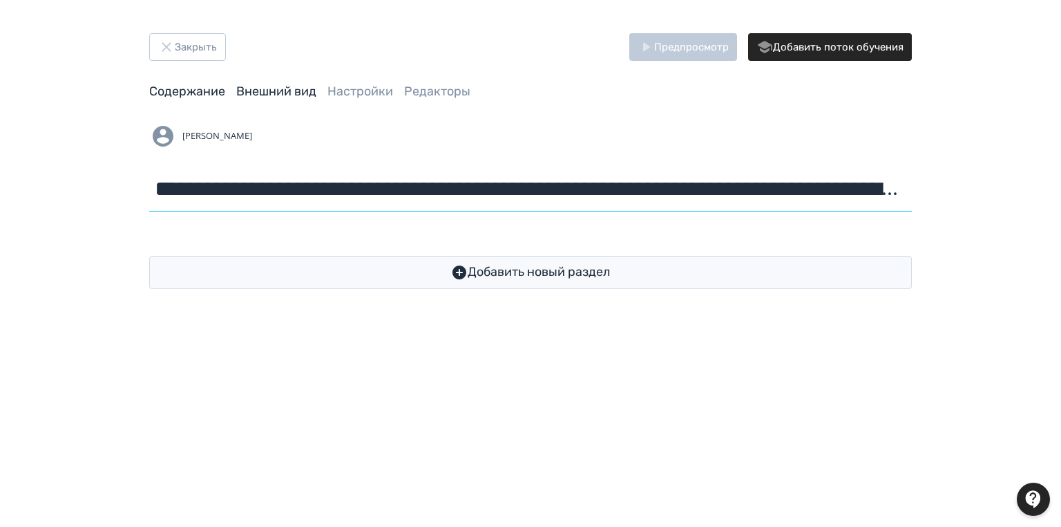
type input "**********"
click at [263, 91] on link "Внешний вид" at bounding box center [276, 91] width 80 height 15
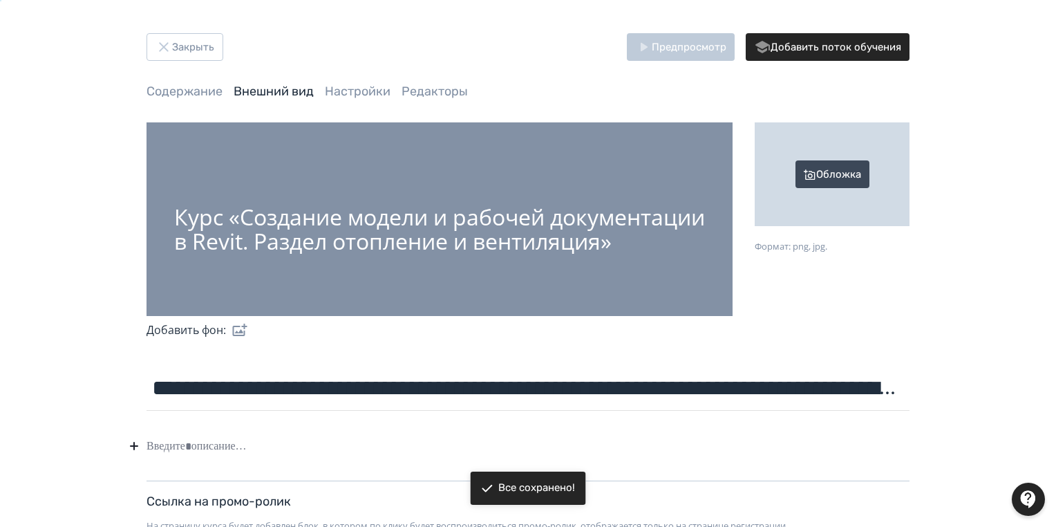
click at [238, 328] on label at bounding box center [237, 330] width 22 height 28
click at [0, 0] on input "file" at bounding box center [0, 0] width 0 height 0
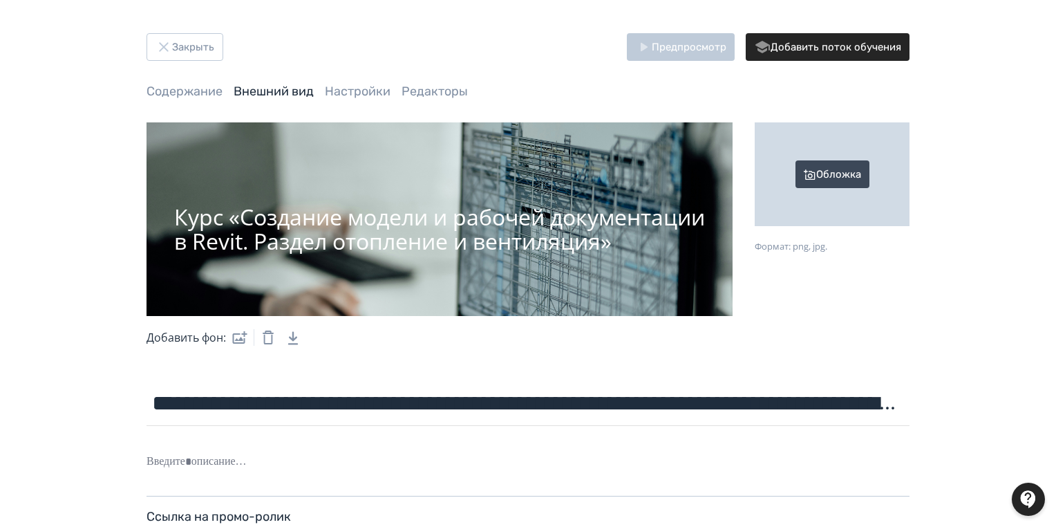
click at [293, 341] on icon "Download Link" at bounding box center [292, 337] width 33 height 33
click at [243, 337] on label at bounding box center [237, 337] width 22 height 28
click at [0, 0] on input "file" at bounding box center [0, 0] width 0 height 0
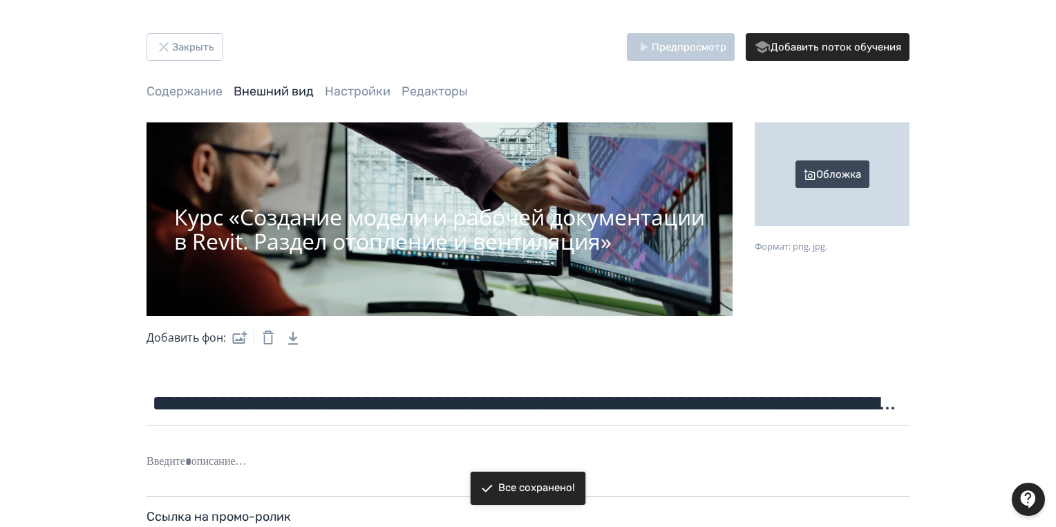
click at [239, 338] on label at bounding box center [237, 337] width 22 height 28
click at [0, 0] on input "file" at bounding box center [0, 0] width 0 height 0
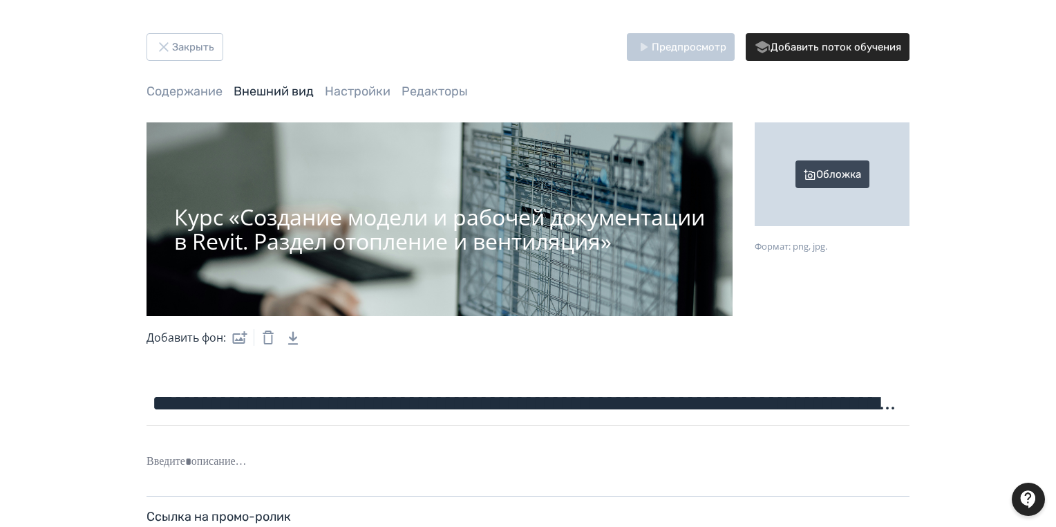
click at [243, 339] on label at bounding box center [237, 337] width 22 height 28
click at [0, 0] on input "file" at bounding box center [0, 0] width 0 height 0
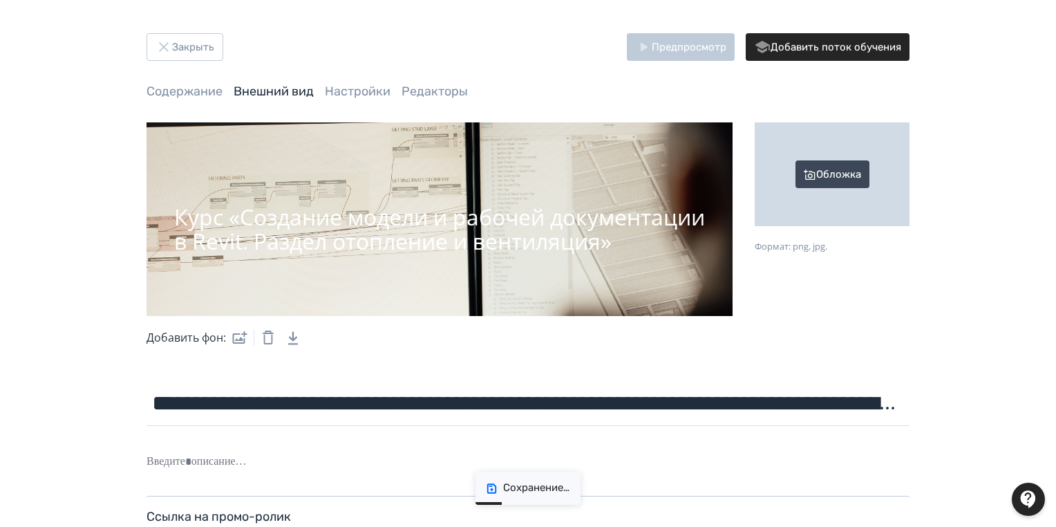
click at [820, 171] on div "Обложка" at bounding box center [832, 174] width 155 height 104
click at [0, 0] on input "Обложка Формат: png, jpg." at bounding box center [0, 0] width 0 height 0
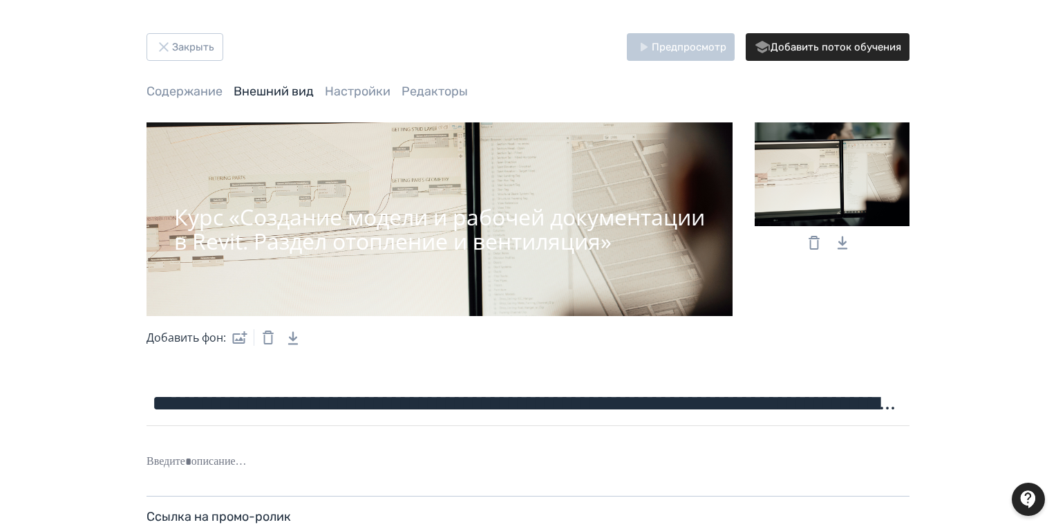
click at [238, 334] on label at bounding box center [237, 337] width 22 height 28
click at [0, 0] on input "file" at bounding box center [0, 0] width 0 height 0
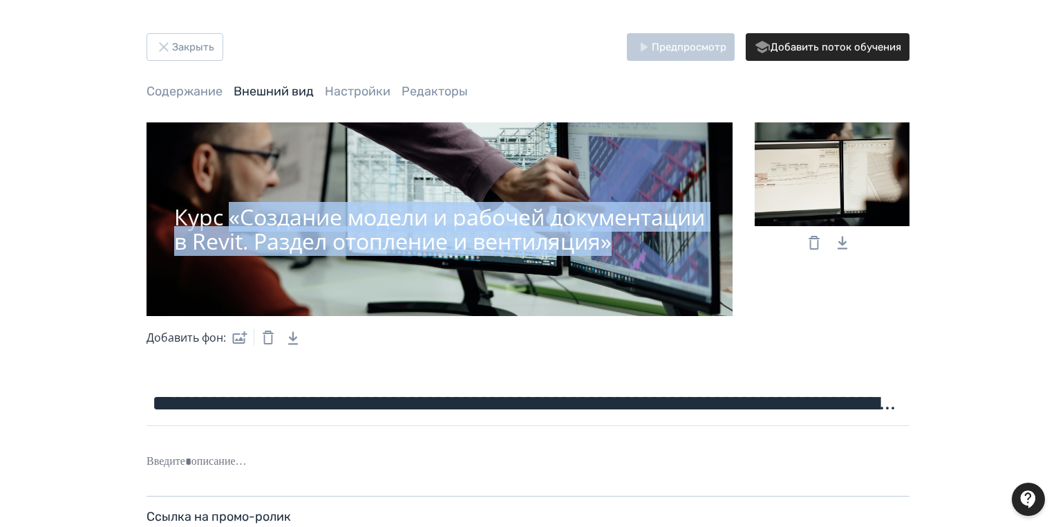
drag, startPoint x: 233, startPoint y: 205, endPoint x: 290, endPoint y: 251, distance: 73.3
click at [323, 253] on div "Курс «Создание модели и рабочей документации в Revit. Раздел отопление и вентил…" at bounding box center [439, 229] width 531 height 48
copy div "«Создание модели и рабочей документации в Revit. Раздел отопление и вентиляция»"
